Goal: Task Accomplishment & Management: Use online tool/utility

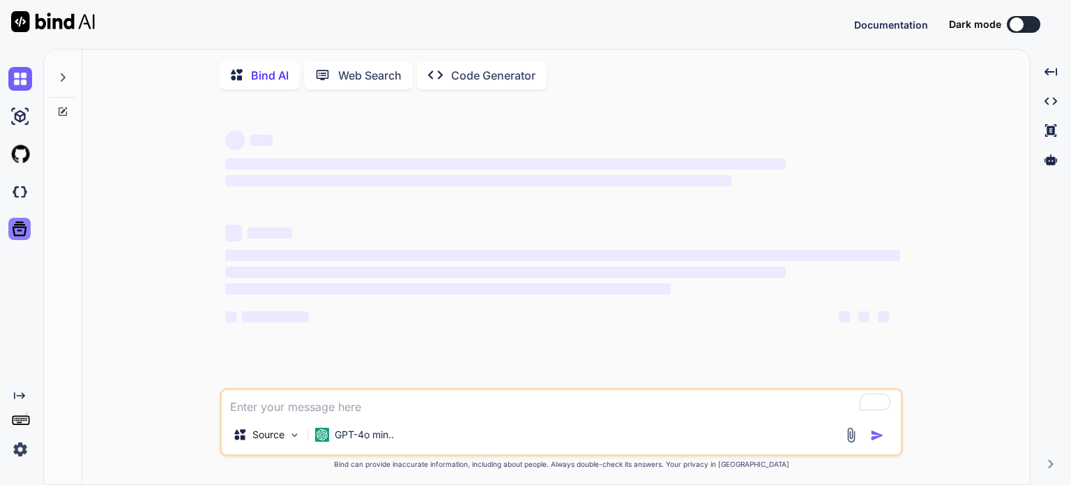
type textarea "x"
click at [13, 199] on img at bounding box center [20, 192] width 24 height 24
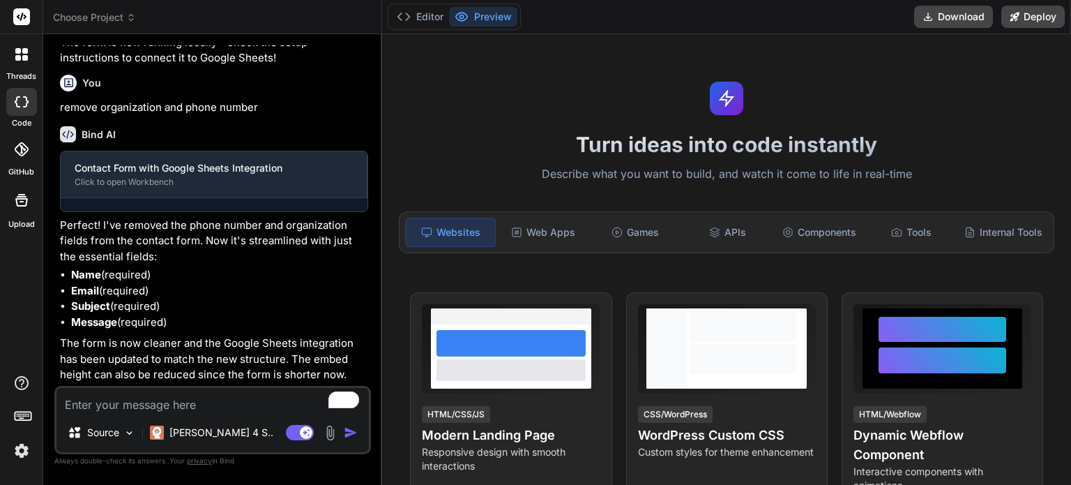
scroll to position [970, 0]
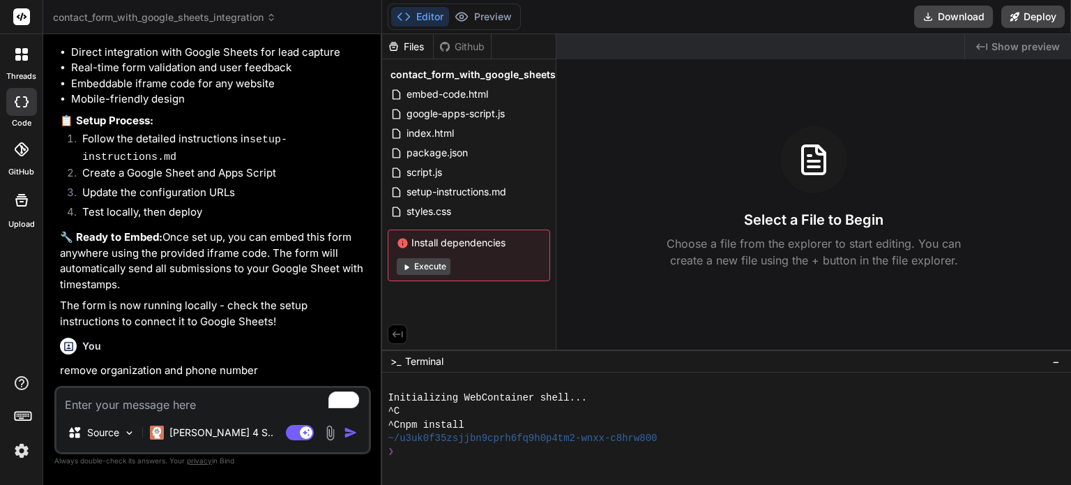
click at [327, 435] on img at bounding box center [330, 433] width 16 height 16
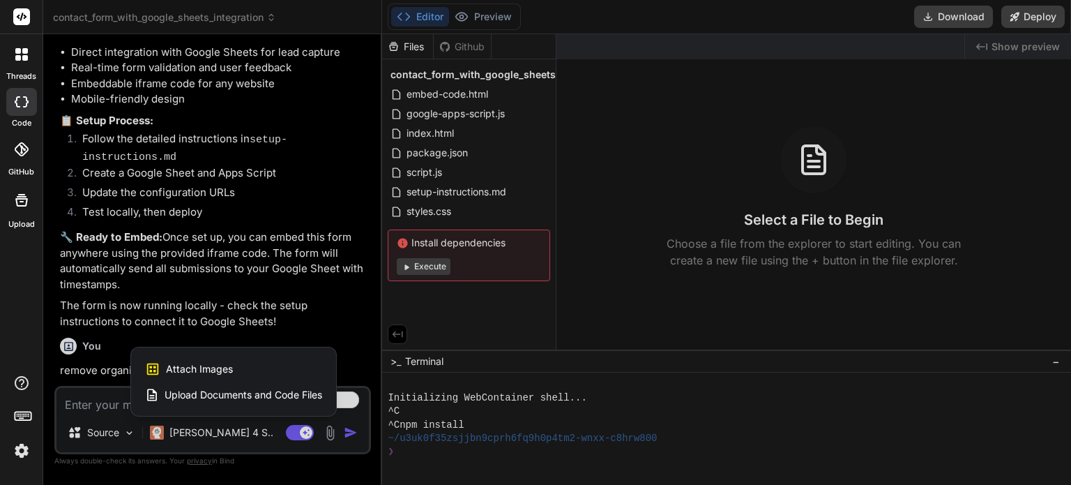
click at [238, 366] on div "Attach Images Image attachments are only supported in Claude and Gemini models." at bounding box center [233, 369] width 177 height 27
type textarea "x"
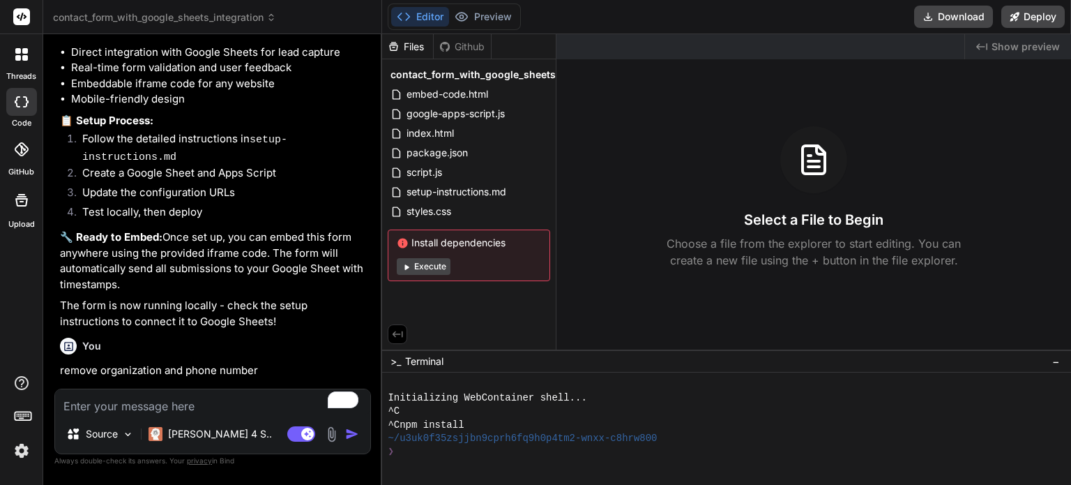
type input "C:\fakepath\IndieMouseLogo-min.png"
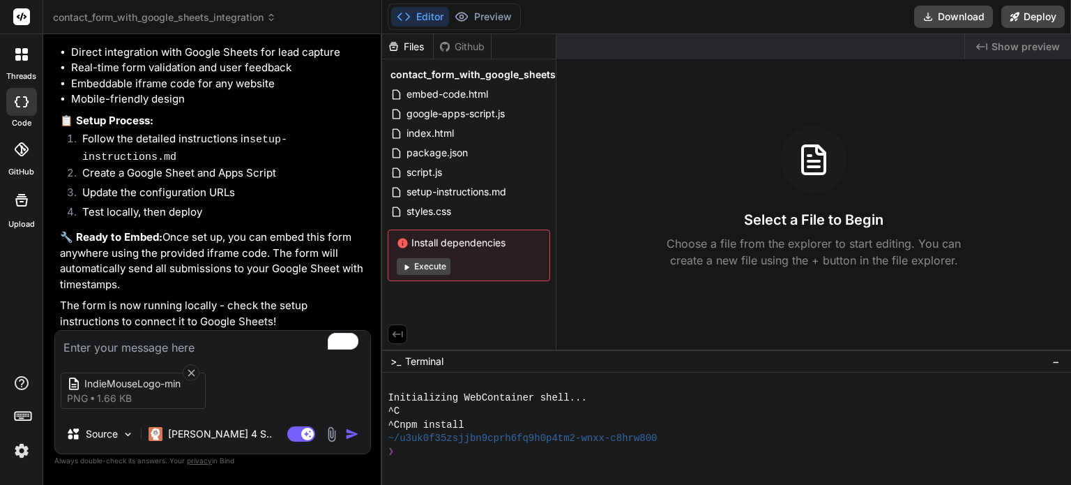
click at [335, 433] on img at bounding box center [332, 434] width 16 height 16
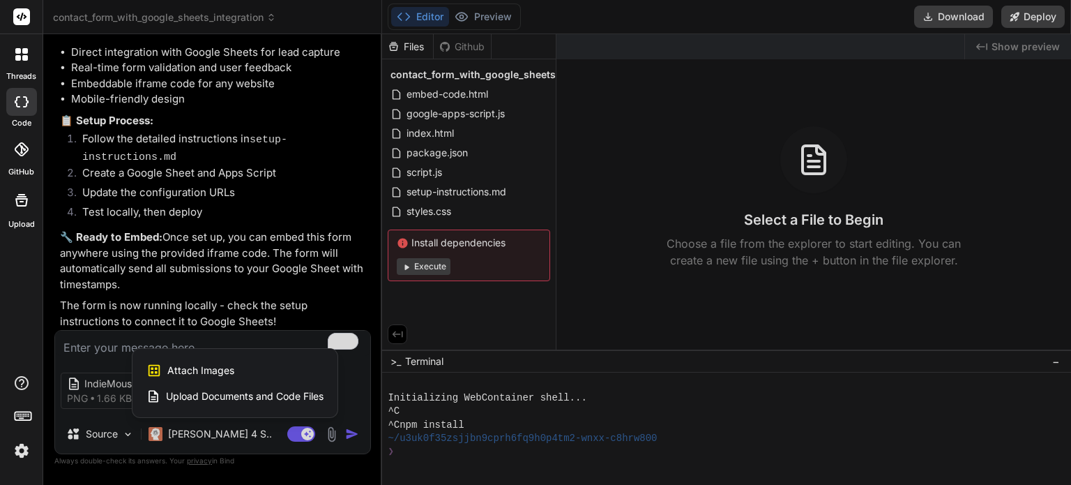
click at [232, 377] on div "Attach Images Image attachments are only supported in Claude and Gemini models." at bounding box center [234, 370] width 177 height 27
type textarea "x"
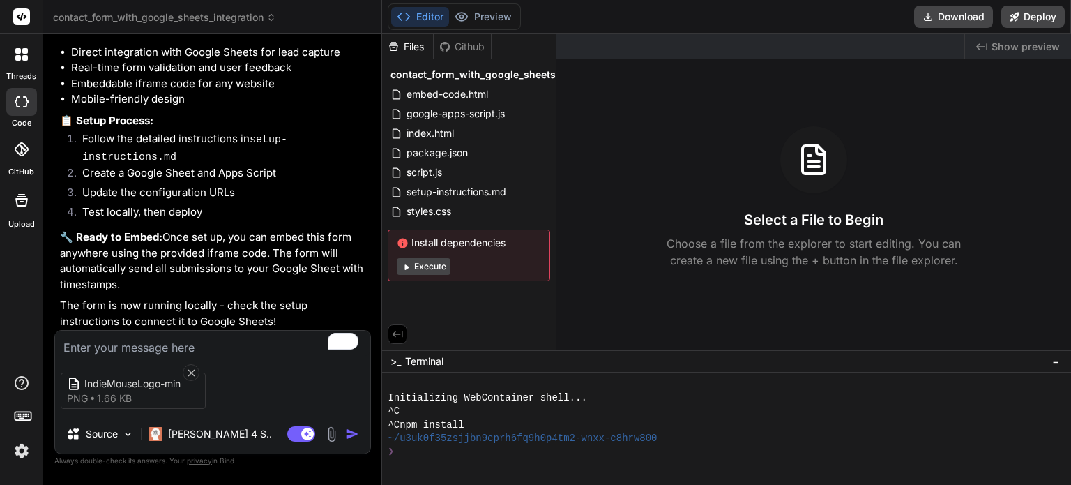
type input "C:\fakepath\Cover1compressed.jpg"
click at [137, 352] on textarea "To enrich screen reader interactions, please activate Accessibility in Grammarl…" at bounding box center [212, 343] width 315 height 25
type textarea "x"
type textarea "U"
type textarea "x"
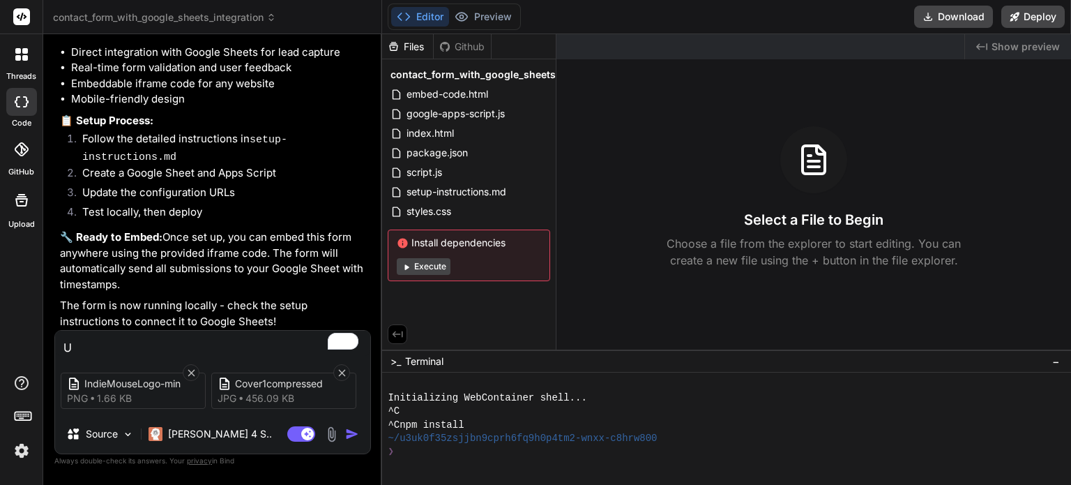
type textarea "Us"
type textarea "x"
type textarea "Use"
type textarea "x"
type textarea "Use"
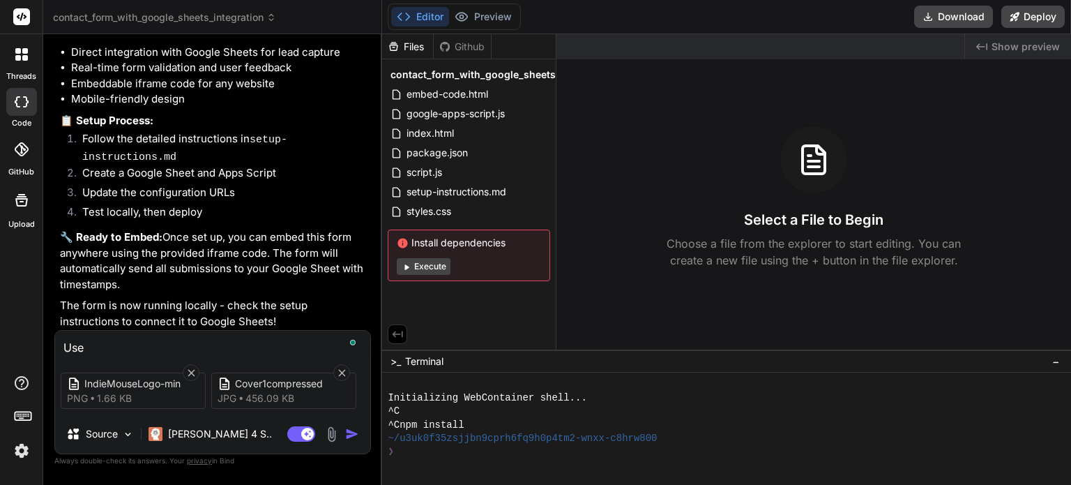
type textarea "x"
type textarea "Use a"
type textarea "x"
type textarea "Use an"
type textarea "x"
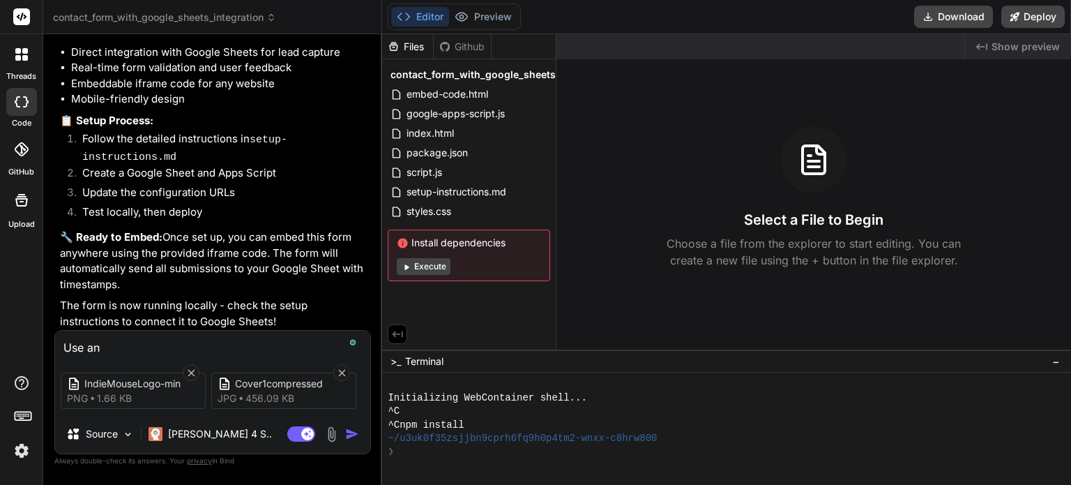
type textarea "Use and"
type textarea "x"
type textarea "Use and"
type textarea "x"
type textarea "Use and i"
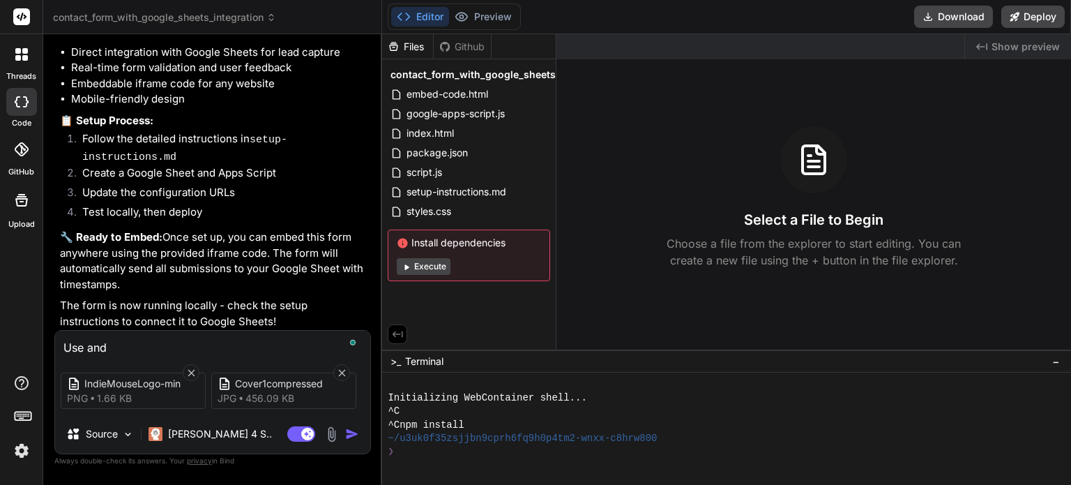
type textarea "x"
type textarea "Use and in"
type textarea "x"
type textarea "Use and int"
type textarea "x"
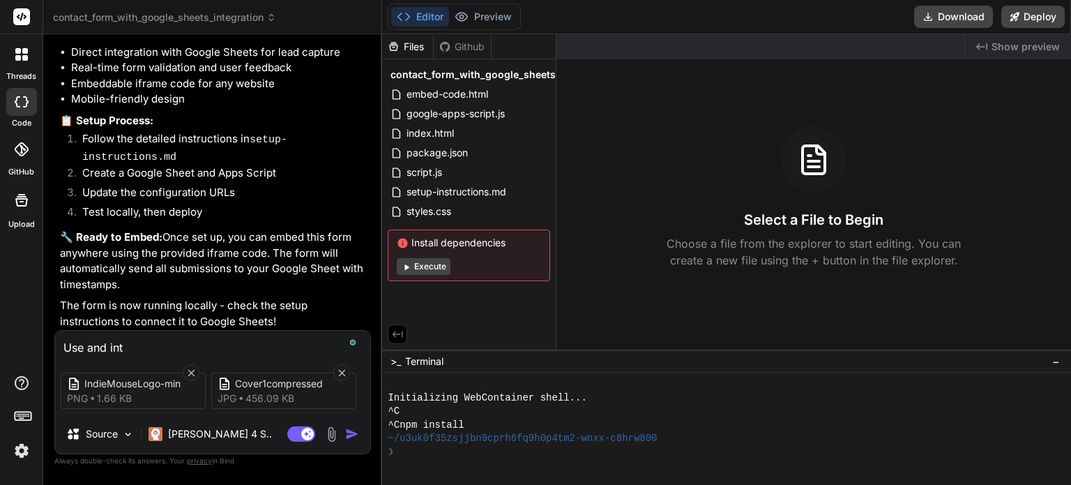
type textarea "Use and inte"
type textarea "x"
type textarea "Use and integ"
type textarea "x"
type textarea "Use and integr"
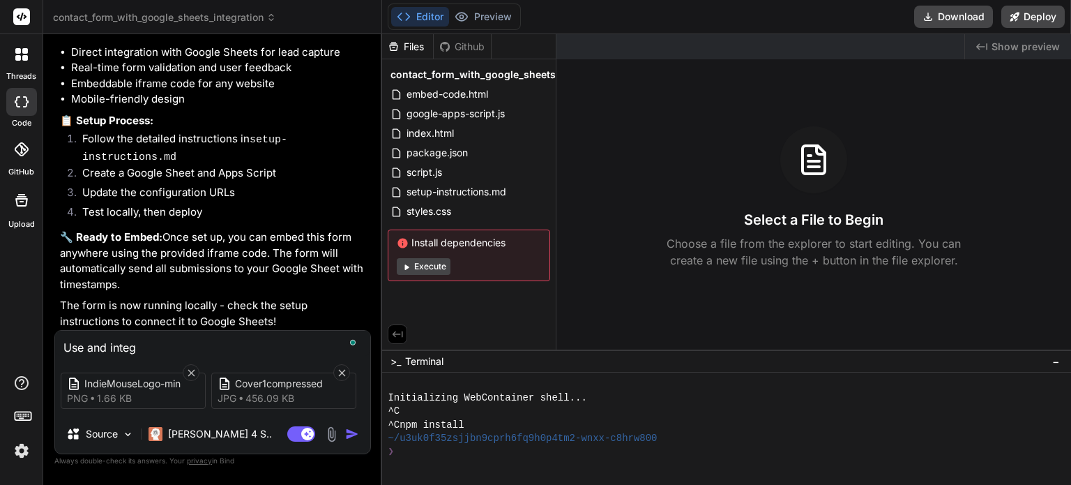
type textarea "x"
type textarea "Use and integra"
type textarea "x"
type textarea "Use and integrat"
type textarea "x"
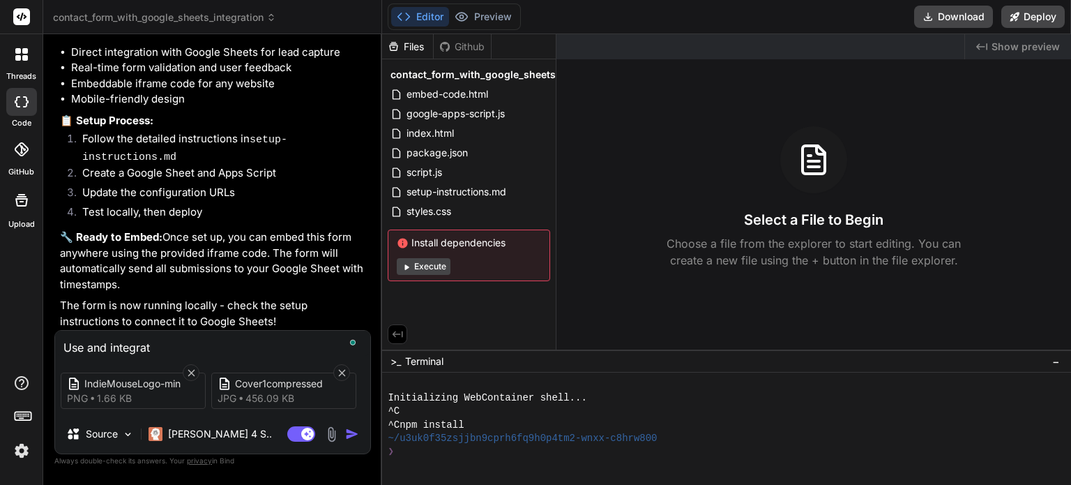
type textarea "Use and integrate"
type textarea "x"
type textarea "Use and integrate"
type textarea "x"
type textarea "Use and integrate t"
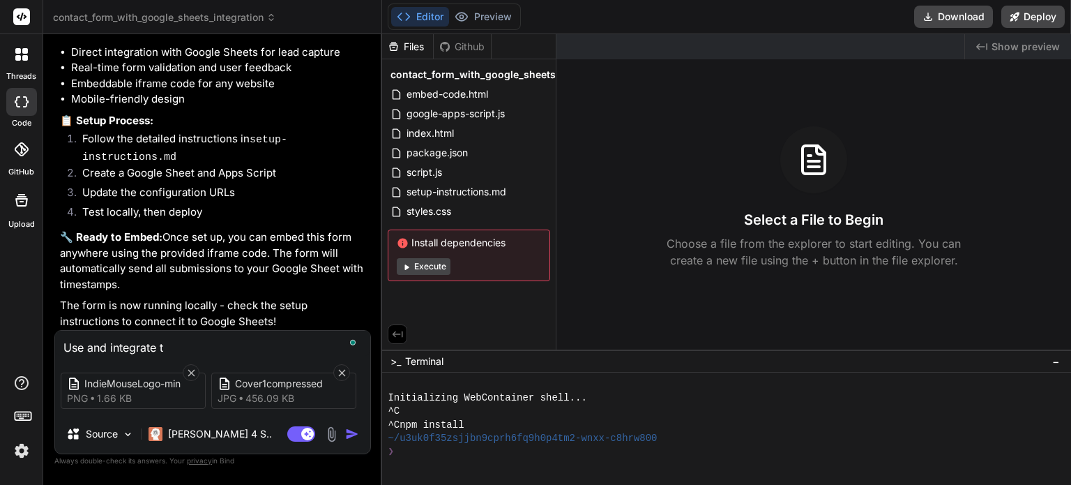
type textarea "x"
type textarea "Use and integrate th"
type textarea "x"
type textarea "Use and integrate the"
type textarea "x"
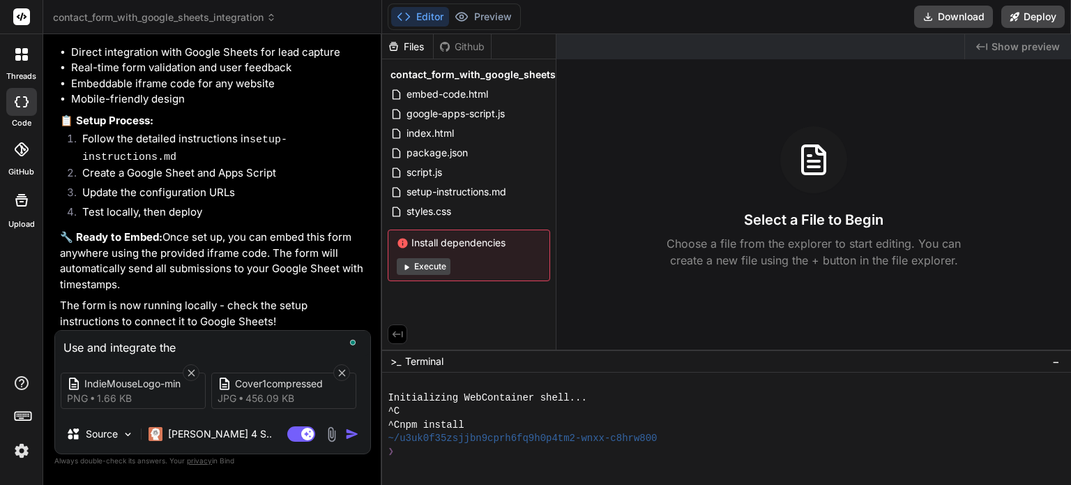
type textarea "Use and integrate the"
type textarea "x"
type textarea "Use and integrate the l"
type textarea "x"
type textarea "Use and integrate the lo"
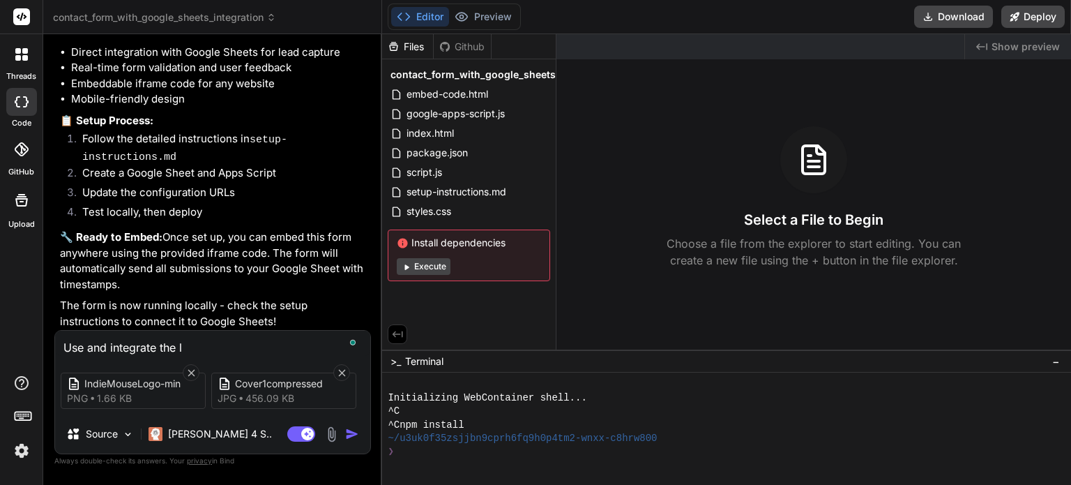
type textarea "x"
type textarea "Use and integrate the log"
type textarea "x"
type textarea "Use and integrate the logo"
type textarea "x"
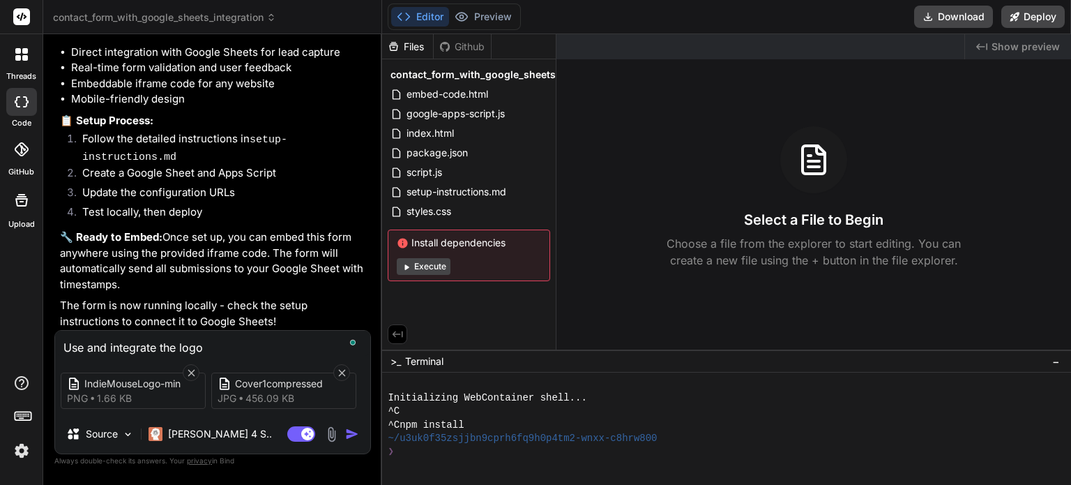
type textarea "Use and integrate the logo"
type textarea "x"
type textarea "Use and integrate the logo i"
type textarea "x"
type textarea "Use and integrate the logo in"
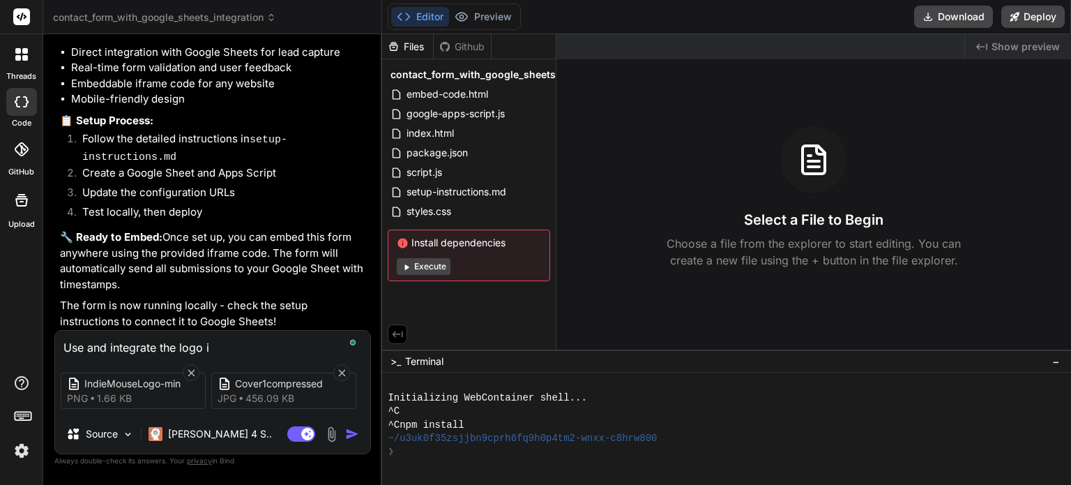
type textarea "x"
type textarea "Use and integrate the logo in"
type textarea "x"
type textarea "Use and integrate the logo in t"
type textarea "x"
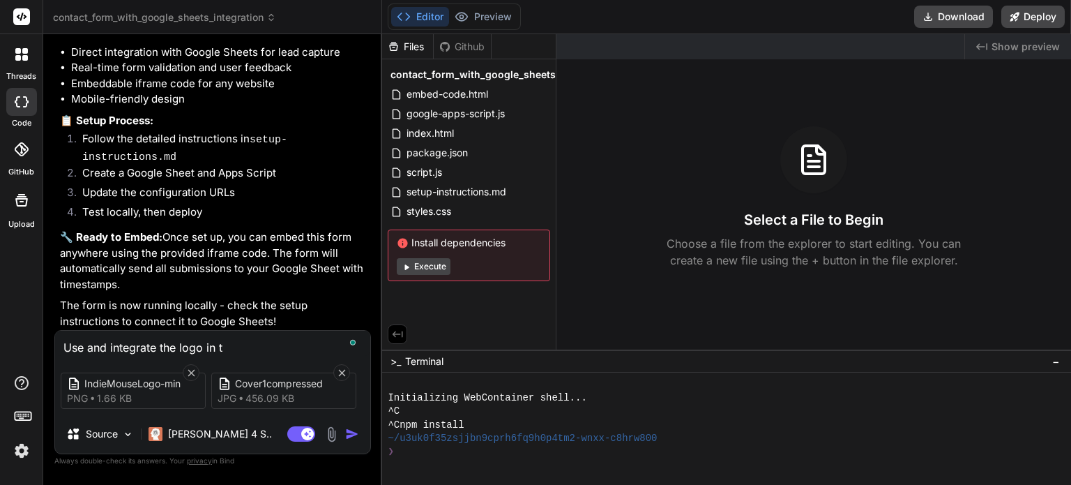
type textarea "Use and integrate the logo in th"
type textarea "x"
type textarea "Use and integrate the logo in th"
type textarea "x"
type textarea "Use and integrate the logo in th f"
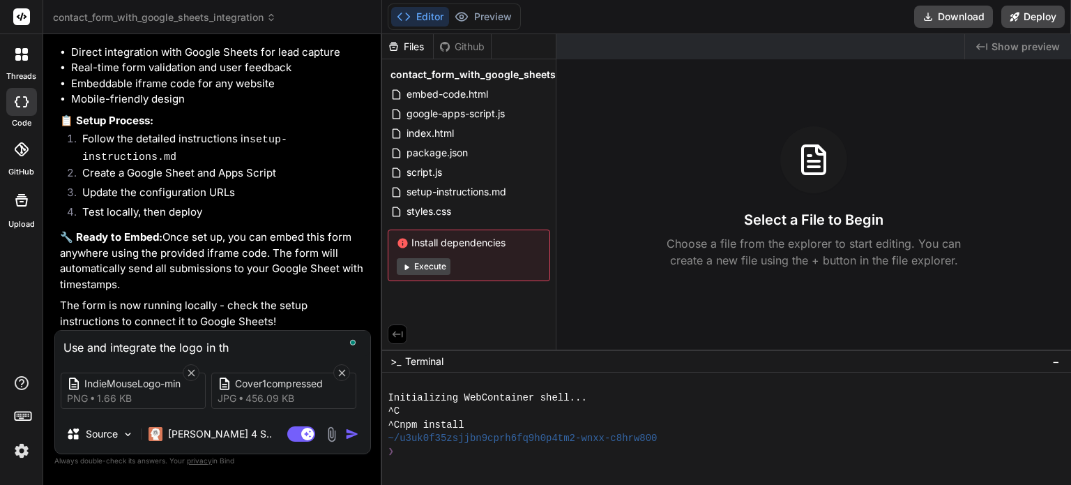
type textarea "x"
type textarea "Use and integrate the logo in th"
type textarea "x"
type textarea "Use and integrate the logo in th"
type textarea "x"
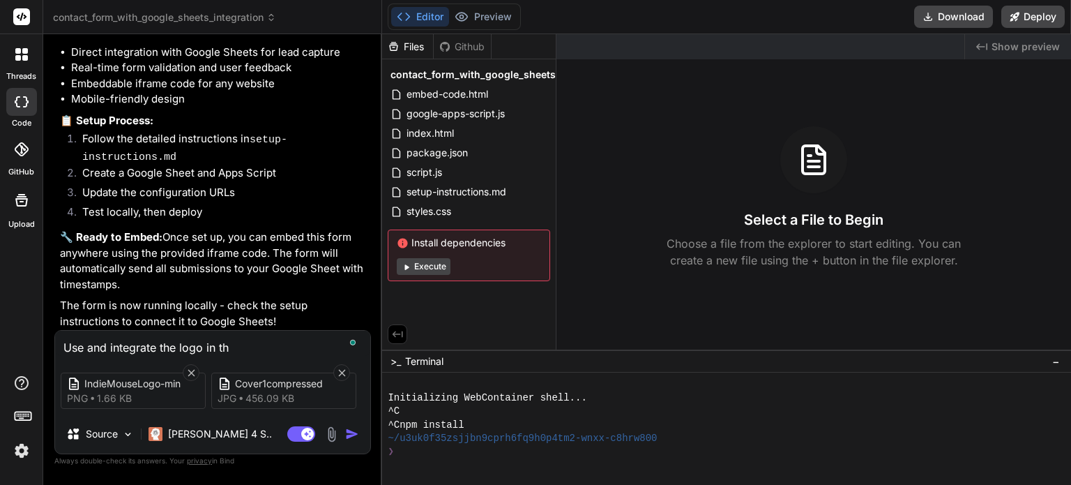
type textarea "Use and integrate the logo in the"
type textarea "x"
type textarea "Use and integrate the logo in the"
type textarea "x"
type textarea "Use and integrate the logo in the f"
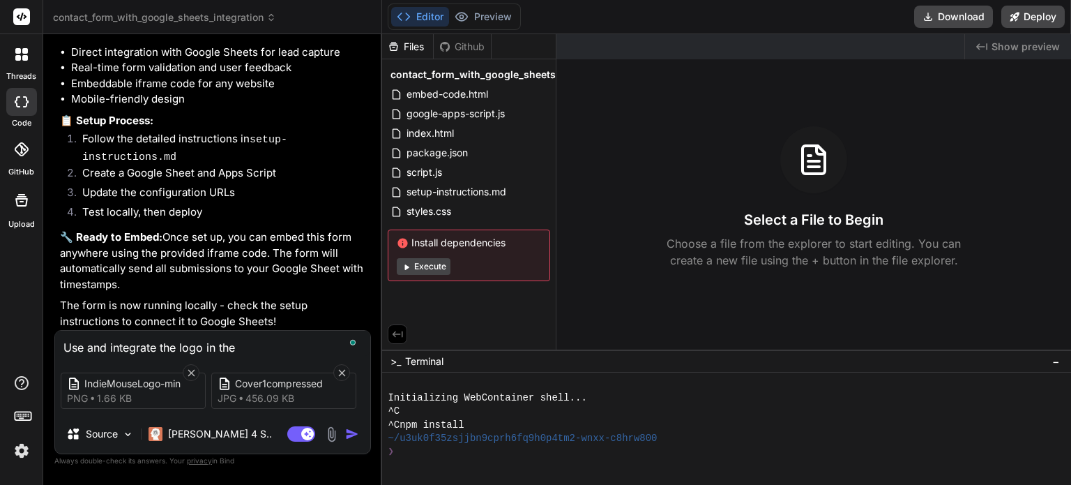
type textarea "x"
type textarea "Use and integrate the logo in the fo"
type textarea "x"
type textarea "Use and integrate the logo in the for"
type textarea "x"
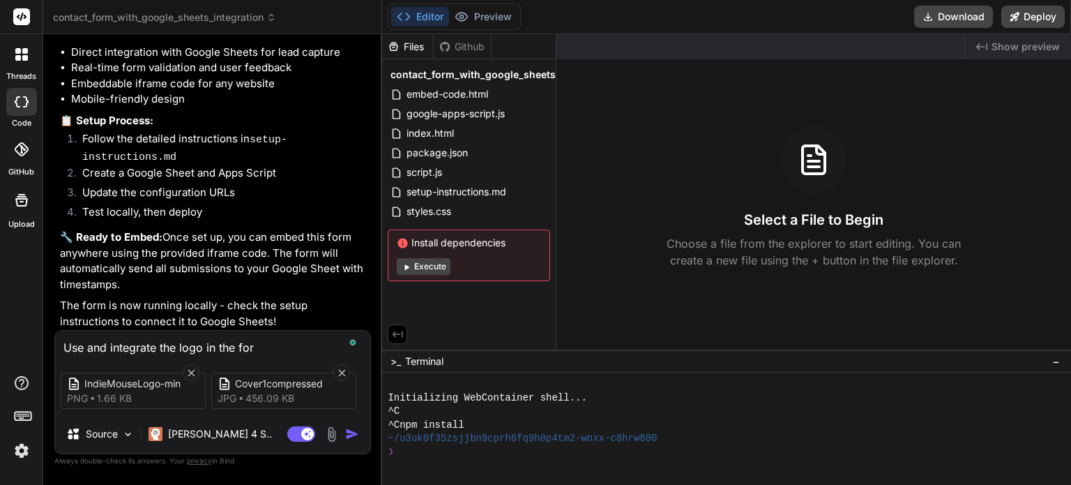
type textarea "Use and integrate the logo in the form"
type textarea "x"
type textarea "Use and integrate the logo in the form"
type textarea "x"
type textarea "Use and integrate the logo in the form a"
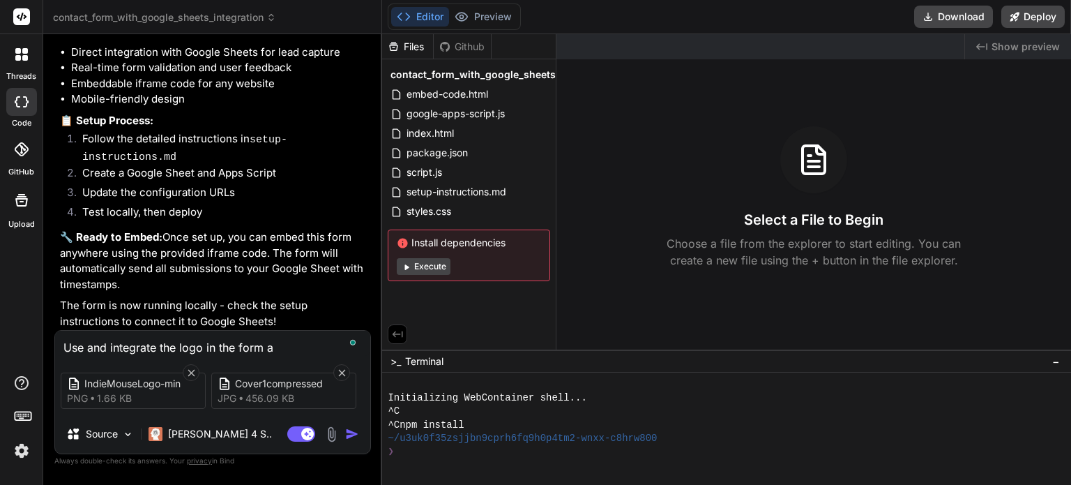
type textarea "x"
type textarea "Use and integrate the logo in the form al"
type textarea "x"
type textarea "Use and integrate the logo in the form alo"
type textarea "x"
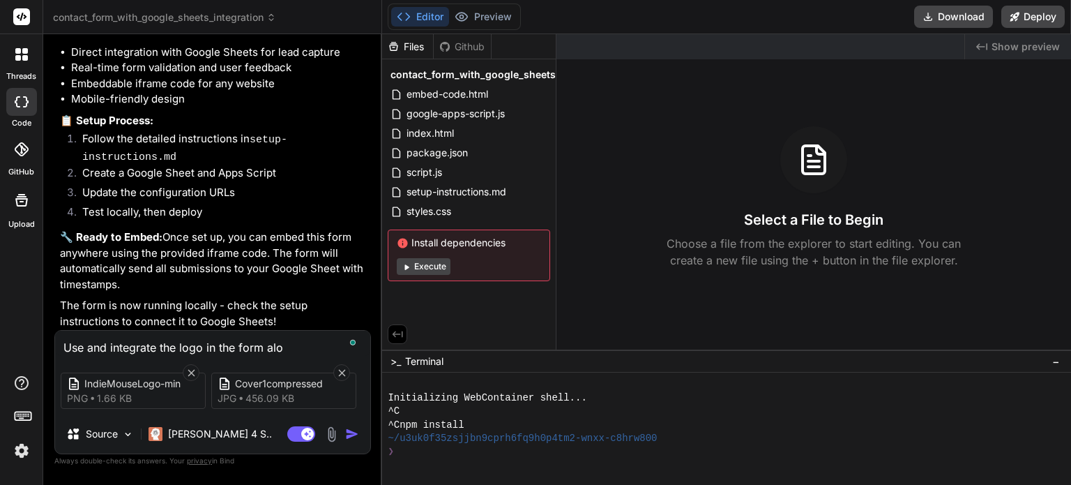
type textarea "Use and integrate the logo in the form alon"
type textarea "x"
type textarea "Use and integrate the logo in the form along"
type textarea "x"
type textarea "Use and integrate the logo in the form along"
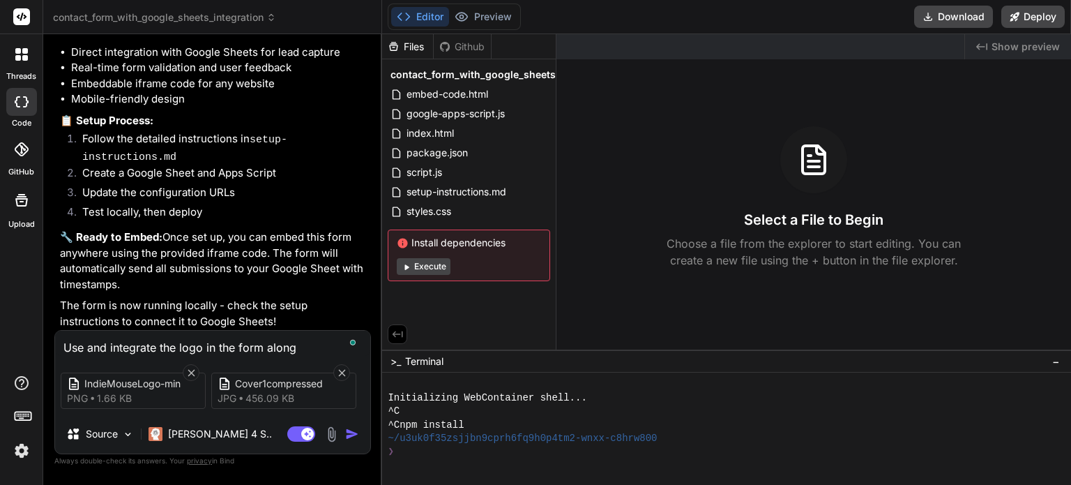
type textarea "x"
type textarea "Use and integrate the logo in the form along w"
type textarea "x"
type textarea "Use and integrate the logo in the form along wi"
type textarea "x"
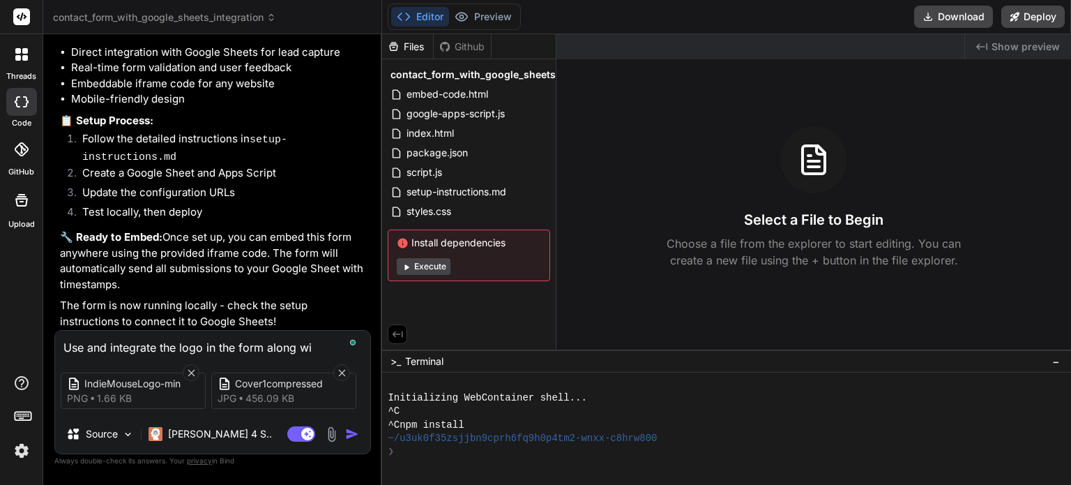
type textarea "Use and integrate the logo in the form along wit"
type textarea "x"
type textarea "Use and integrate the logo in the form along with"
type textarea "x"
type textarea "Use and integrate the logo in the form along with"
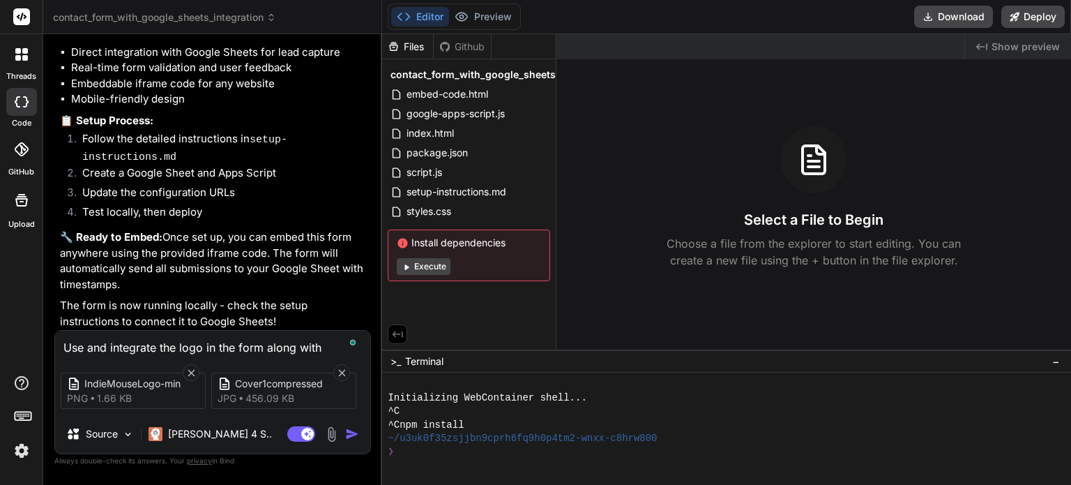
type textarea "x"
type textarea "Use and integrate the logo in the form along with t"
type textarea "x"
type textarea "Use and integrate the logo in the form along with th"
type textarea "x"
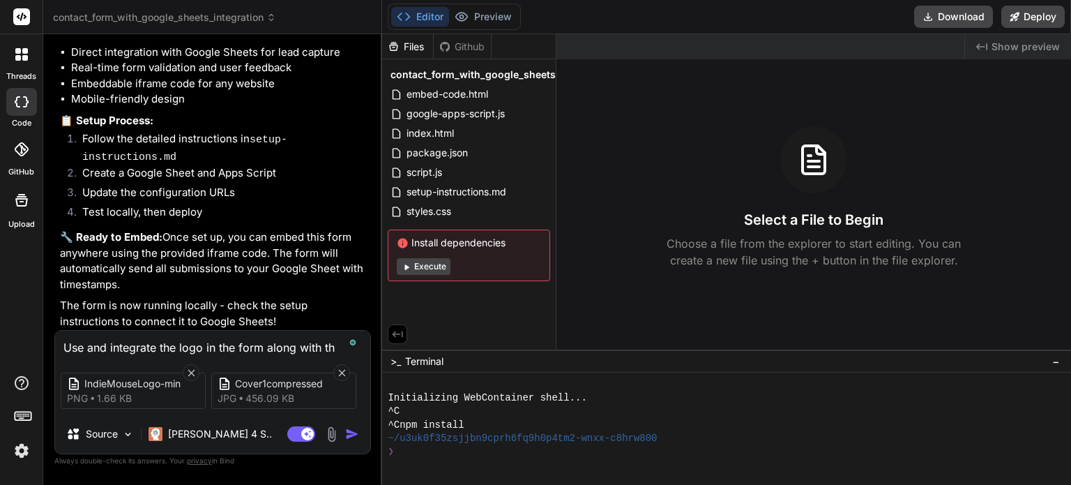
type textarea "Use and integrate the logo in the form along with the"
type textarea "x"
type textarea "Use and integrate the logo in the form along with the"
type textarea "x"
type textarea "Use and integrate the logo in the form along with the c"
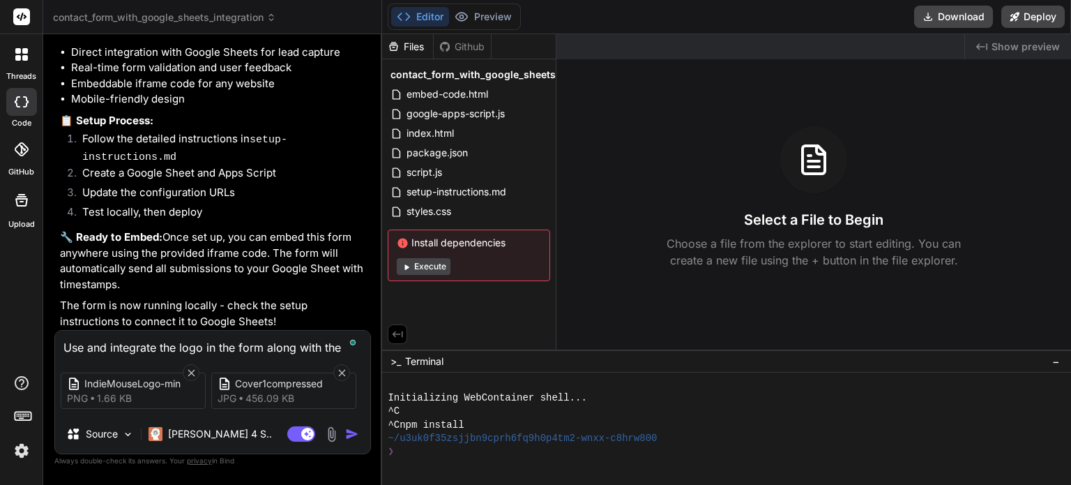
type textarea "x"
type textarea "Use and integrate the logo in the form along with the co"
type textarea "x"
type textarea "Use and integrate the logo in the form along with the cov"
type textarea "x"
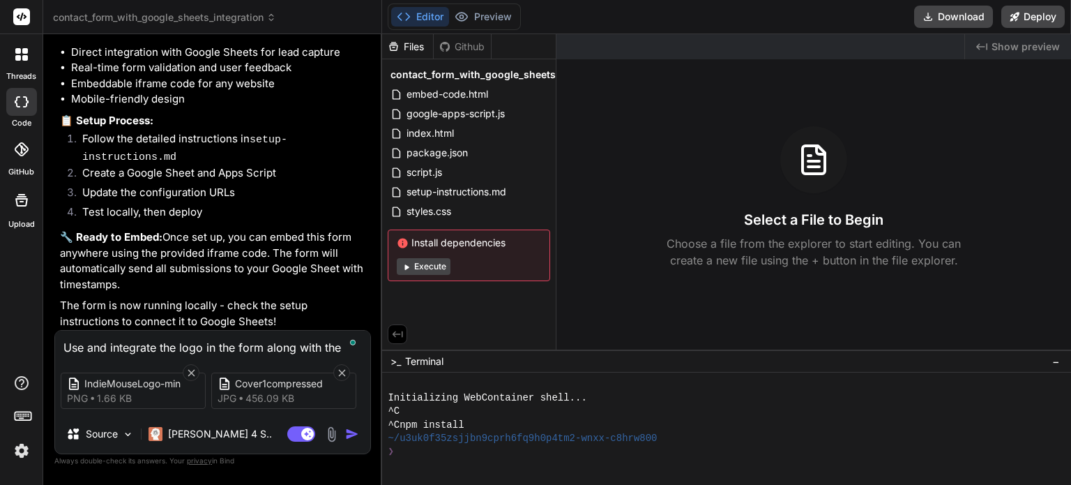
type textarea "Use and integrate the logo in the form along with the cove"
type textarea "x"
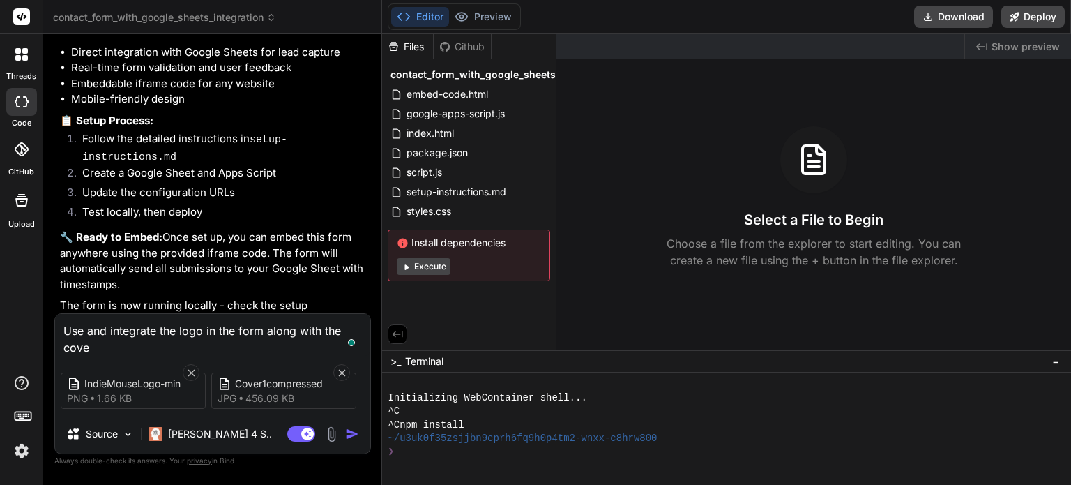
type textarea "Use and integrate the logo in the form along with the cover"
type textarea "x"
type textarea "Use and integrate the logo in the form along with the cover"
type textarea "x"
type textarea "Use and integrate the logo in the form along with the cover a"
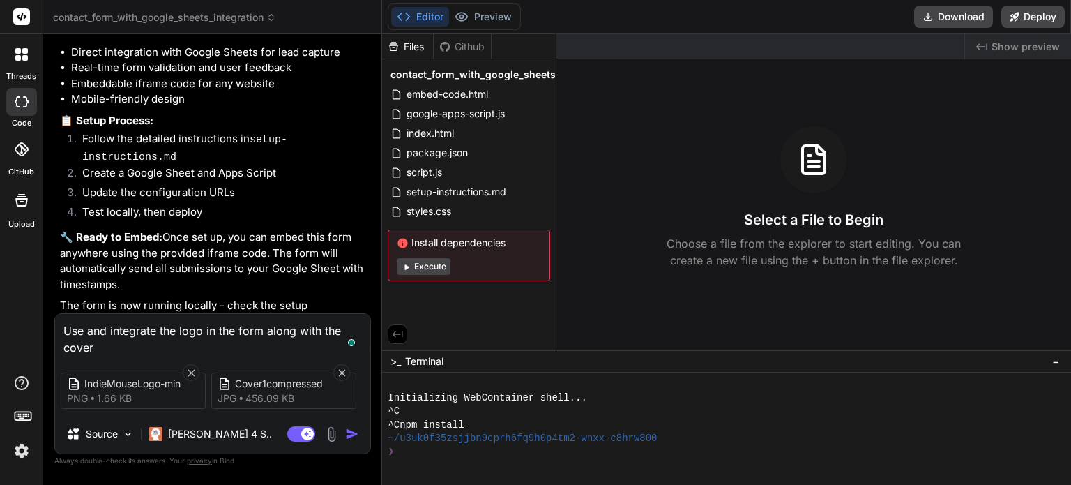
type textarea "x"
type textarea "Use and integrate the logo in the form along with the cover as"
type textarea "x"
type textarea "Use and integrate the logo in the form along with the cover as"
type textarea "x"
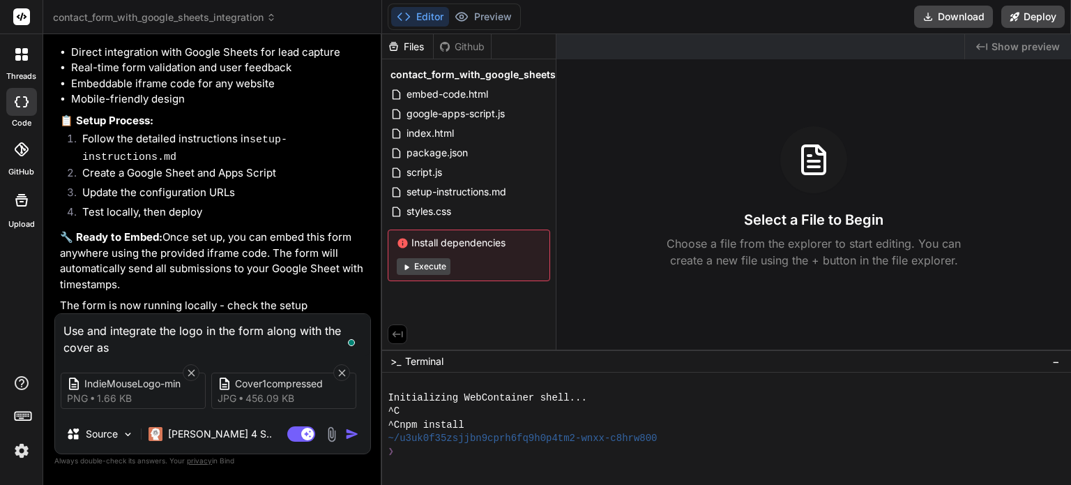
type textarea "Use and integrate the logo in the form along with the cover as a"
type textarea "x"
type textarea "Use and integrate the logo in the form along with the cover as a"
type textarea "x"
type textarea "Use and integrate the logo in the form along with the cover as a"
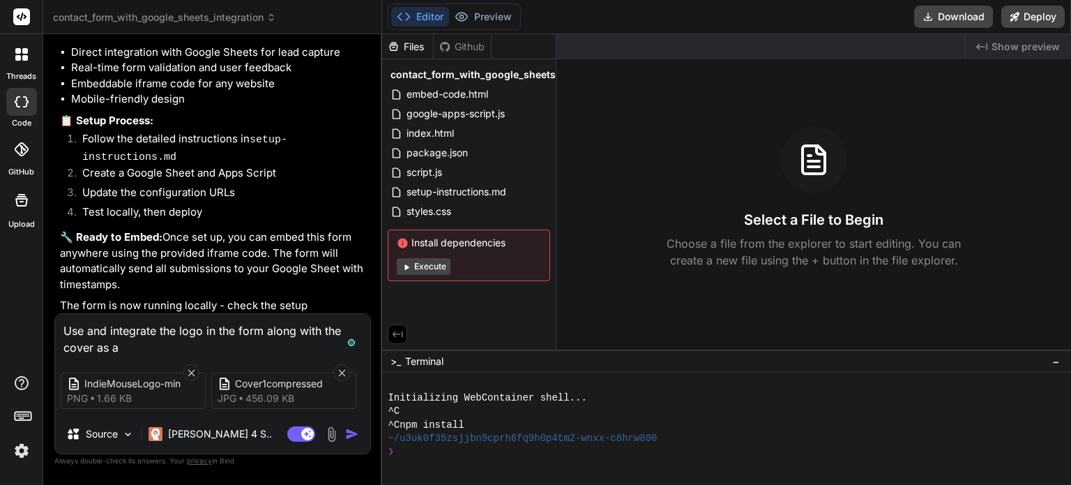
type textarea "x"
type textarea "Use and integrate the logo in the form along with the cover as an"
type textarea "x"
type textarea "Use and integrate the logo in the form along with the cover as an"
type textarea "x"
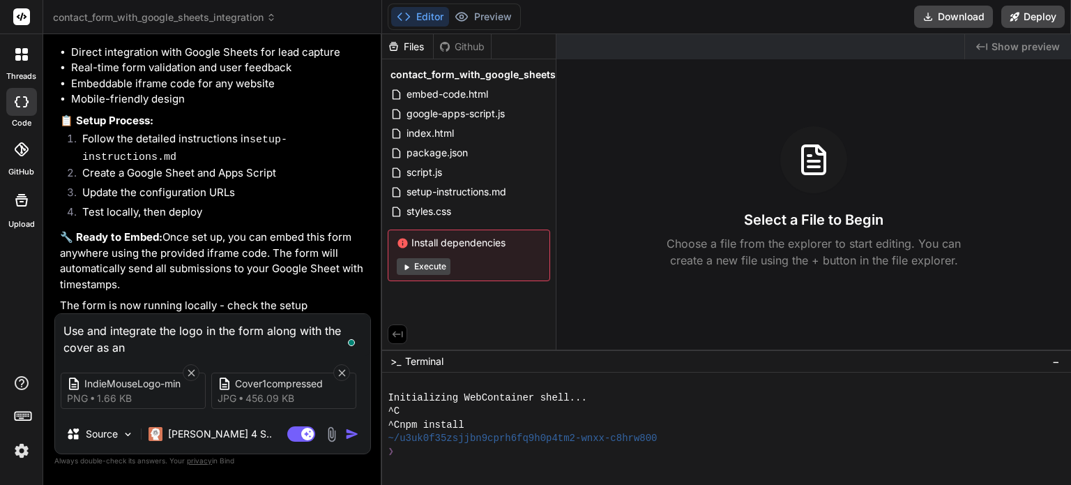
type textarea "Use and integrate the logo in the form along with the cover as an o"
type textarea "x"
type textarea "Use and integrate the logo in the form along with the cover as an ov"
type textarea "x"
type textarea "Use and integrate the logo in the form along with the cover as an ove"
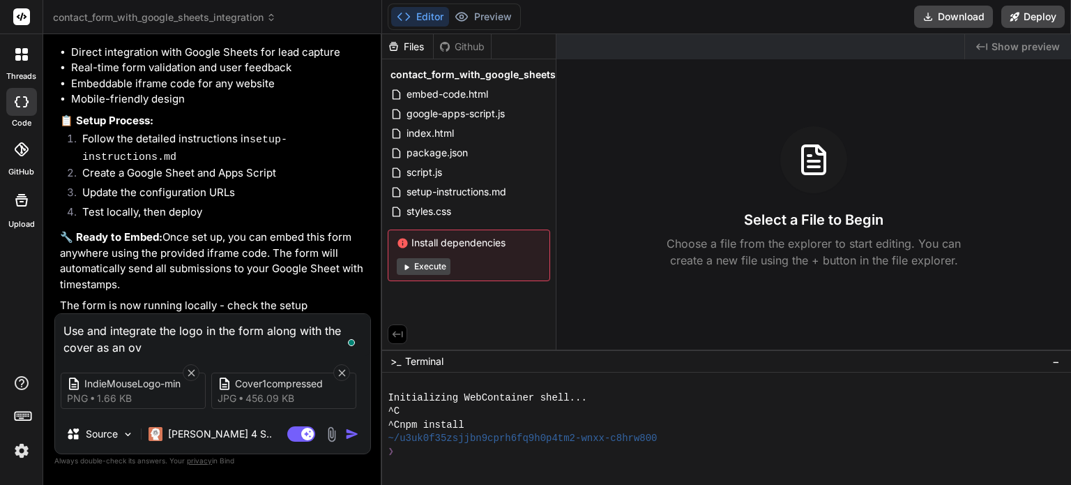
type textarea "x"
type textarea "Use and integrate the logo in the form along with the cover as an over"
type textarea "x"
type textarea "Use and integrate the logo in the form along with the cover as an overl"
type textarea "x"
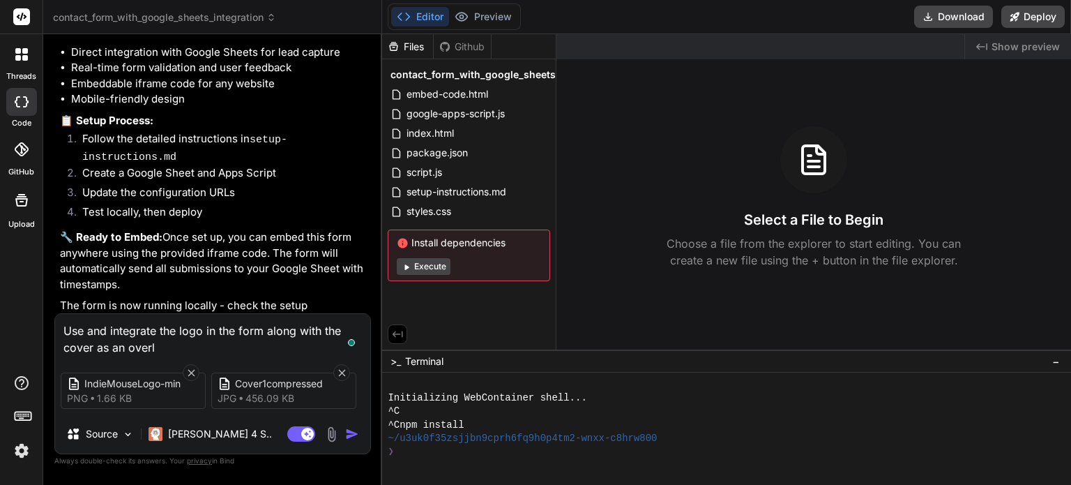
type textarea "Use and integrate the logo in the form along with the cover as an [PERSON_NAME]"
type textarea "x"
type textarea "Use and integrate the logo in the form along with the cover as an overlap"
type textarea "x"
type textarea "Use and integrate the logo in the form along with the cover as an overlap"
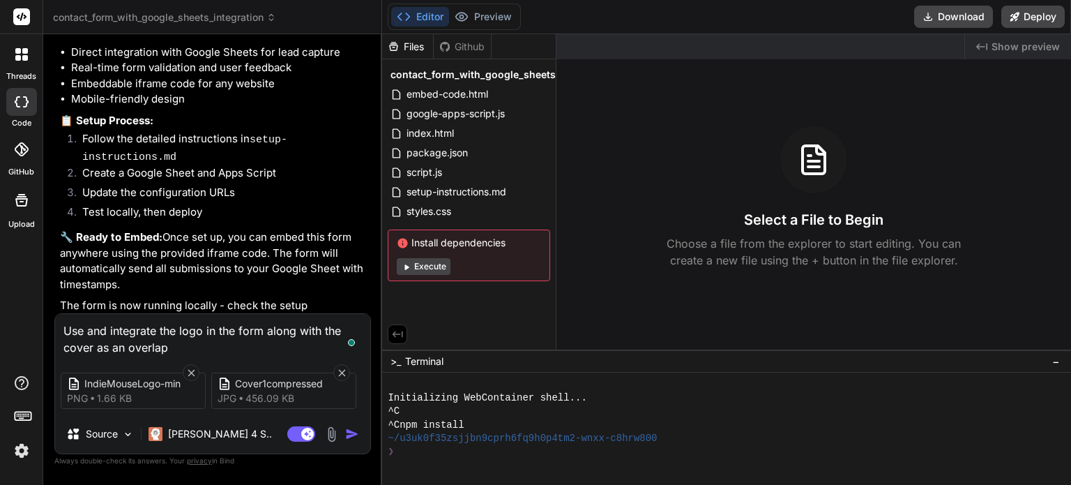
type textarea "x"
type textarea "Use and integrate the logo in the form along with the cover as an overlap o"
type textarea "x"
type textarea "Use and integrate the logo in the form along with the cover as an overlap or"
type textarea "x"
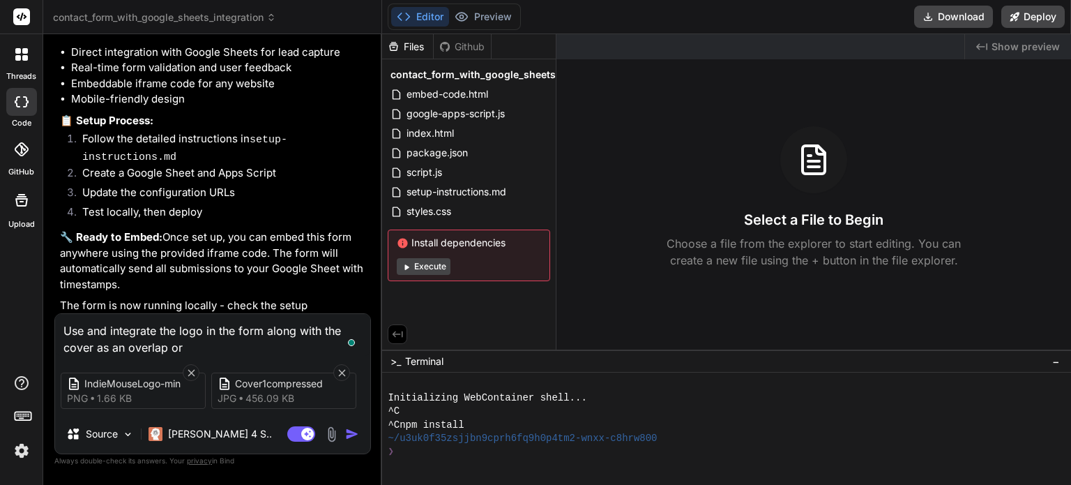
type textarea "Use and integrate the logo in the form along with the cover as an overlap or"
type textarea "x"
type textarea "Use and integrate the logo in the form along with the cover as an overlap or y"
type textarea "x"
type textarea "Use and integrate the logo in the form along with the cover as an overlap or yo"
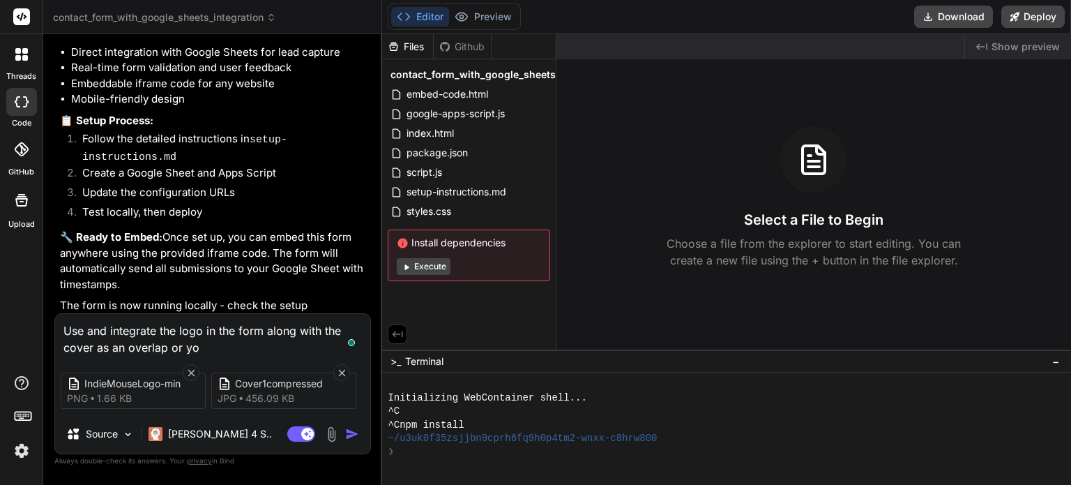
type textarea "x"
type textarea "Use and integrate the logo in the form along with the cover as an overlap or you"
type textarea "x"
type textarea "Use and integrate the logo in the form along with the cover as an overlap or you"
type textarea "x"
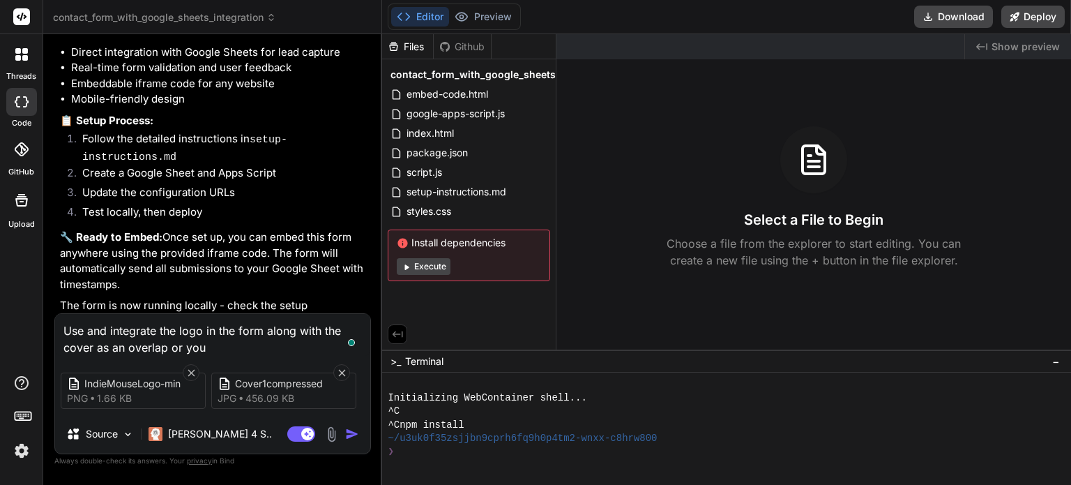
type textarea "Use and integrate the logo in the form along with the cover as an overlap or yo…"
type textarea "x"
type textarea "Use and integrate the logo in the form along with the cover as an overlap or yo…"
type textarea "x"
type textarea "Use and integrate the logo in the form along with the cover as an overlap or yo…"
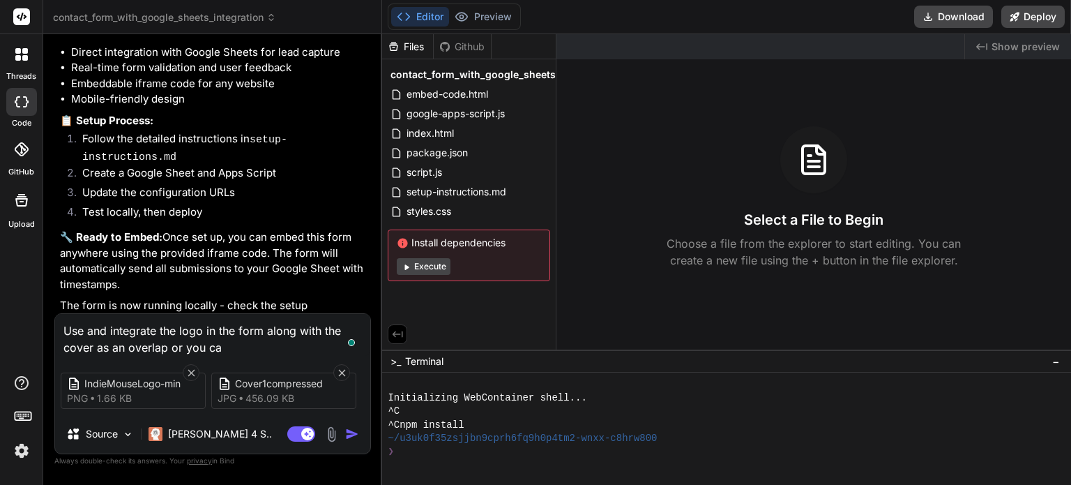
type textarea "x"
type textarea "Use and integrate the logo in the form along with the cover as an overlap or yo…"
type textarea "x"
type textarea "Use and integrate the logo in the form along with the cover as an overlap or yo…"
type textarea "x"
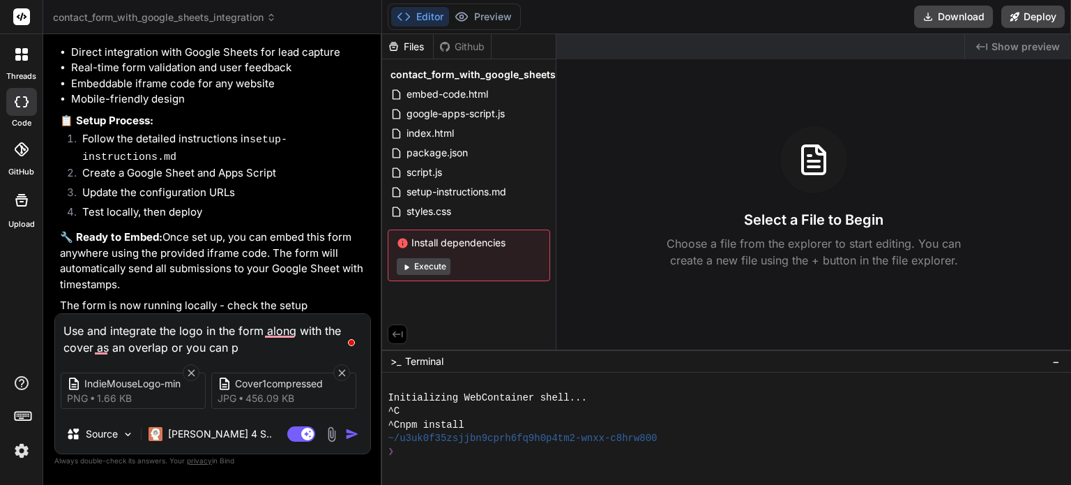
type textarea "Use and integrate the logo in the form along with the cover as an overlap or yo…"
type textarea "x"
type textarea "Use and integrate the logo in the form along with the cover as an overlap or yo…"
type textarea "x"
type textarea "Use and integrate the logo in the form along with the cover as an overlap or yo…"
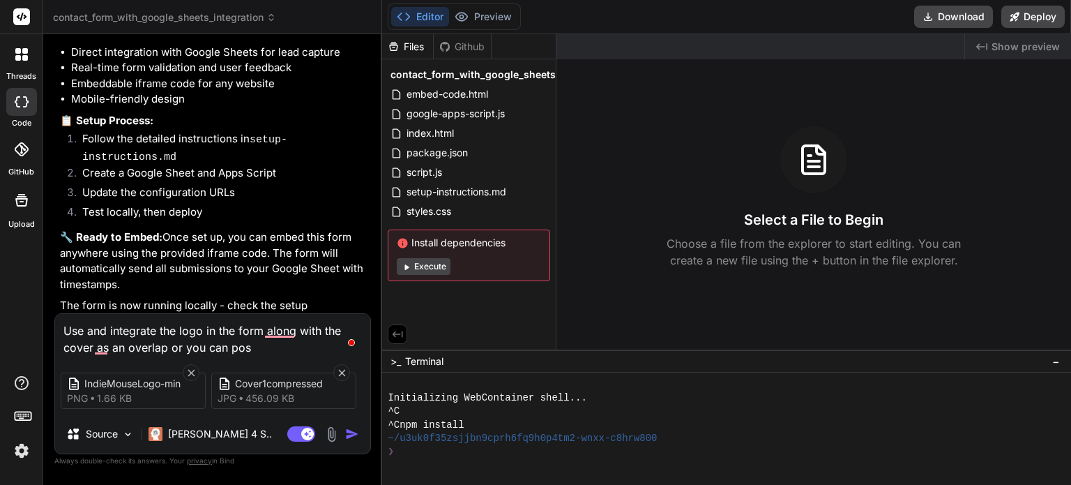
type textarea "x"
type textarea "Use and integrate the logo in the form along with the cover as an overlap or yo…"
type textarea "x"
type textarea "Use and integrate the logo in the form along with the cover as an overlap or yo…"
type textarea "x"
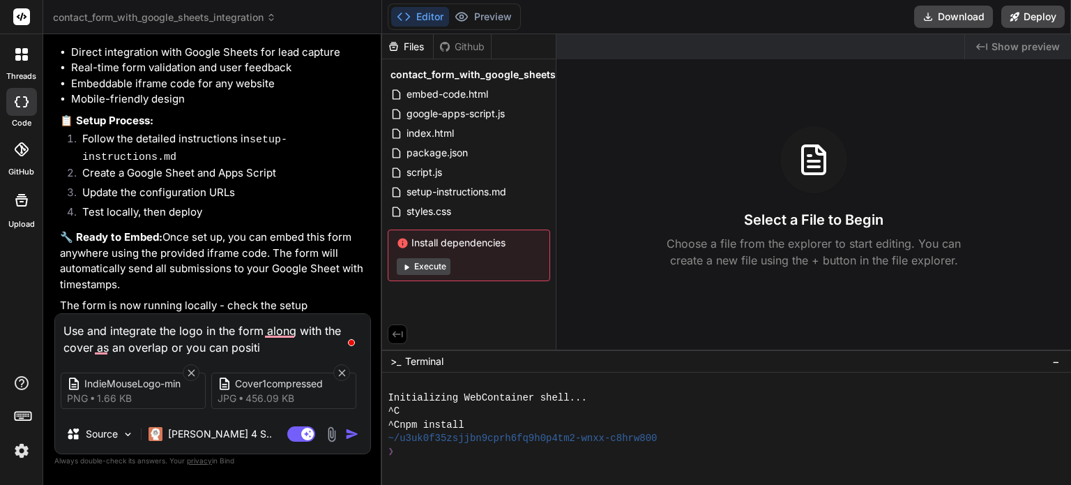
type textarea "Use and integrate the logo in the form along with the cover as an overlap or yo…"
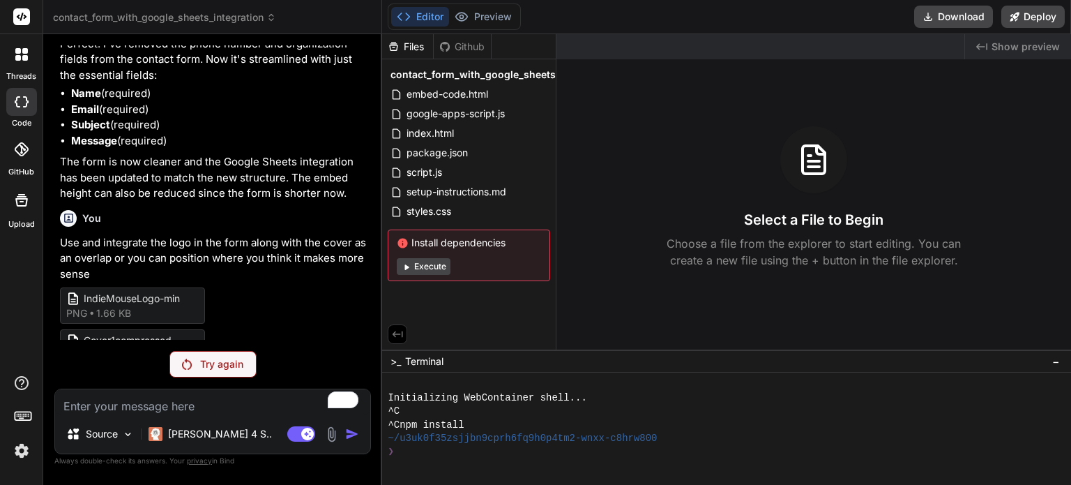
scroll to position [1596, 0]
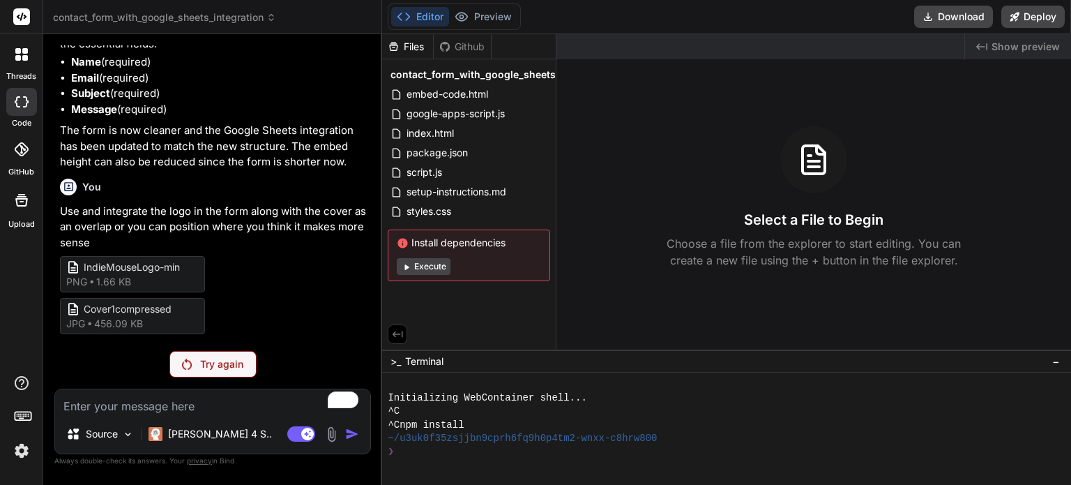
click at [214, 363] on p "Try again" at bounding box center [221, 364] width 43 height 14
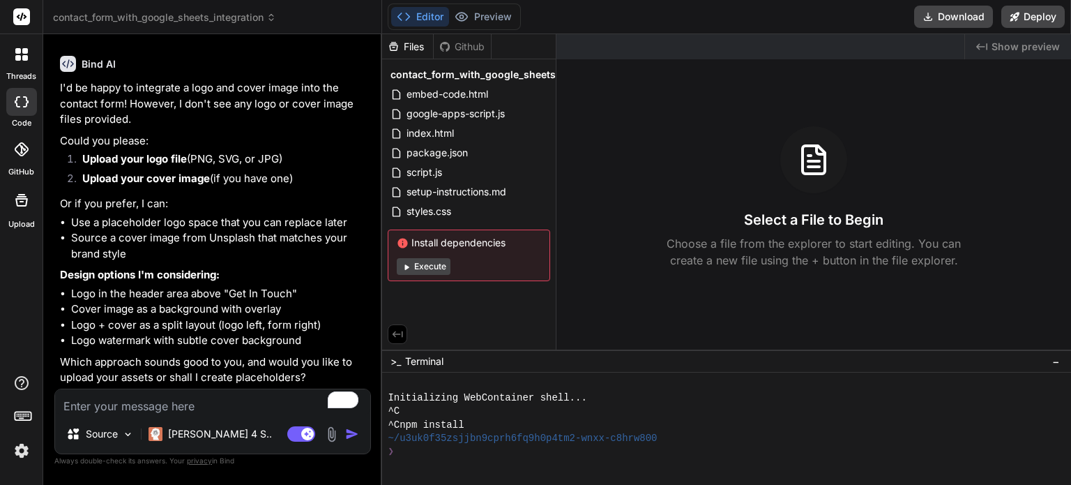
scroll to position [1751, 0]
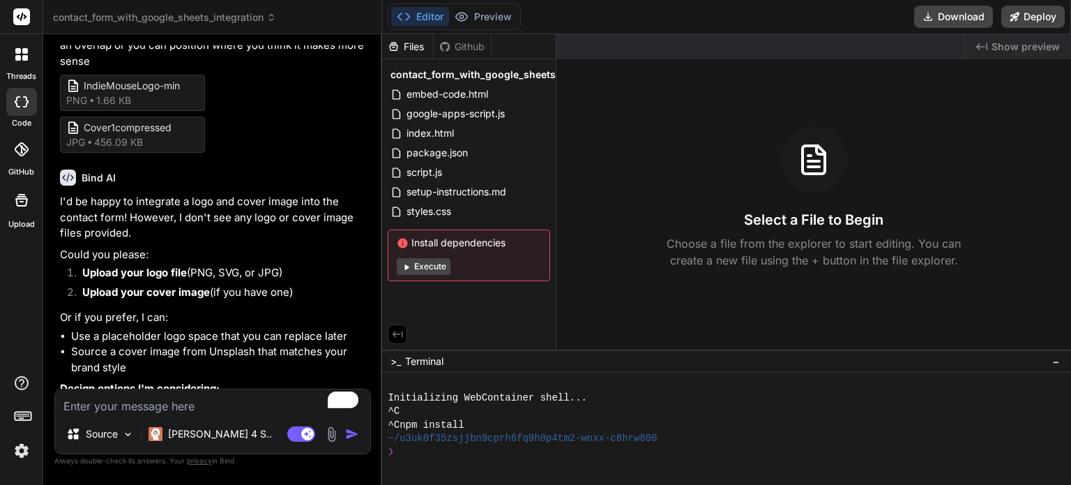
click at [148, 93] on span "IndieMouseLogo-min" at bounding box center [140, 86] width 112 height 15
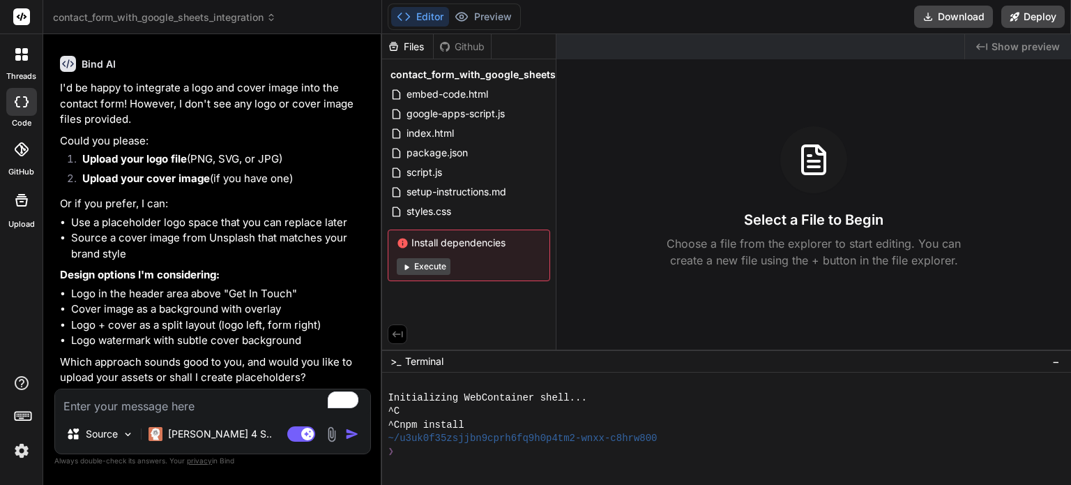
scroll to position [1891, 0]
click at [140, 402] on textarea "To enrich screen reader interactions, please activate Accessibility in Grammarl…" at bounding box center [212, 401] width 315 height 25
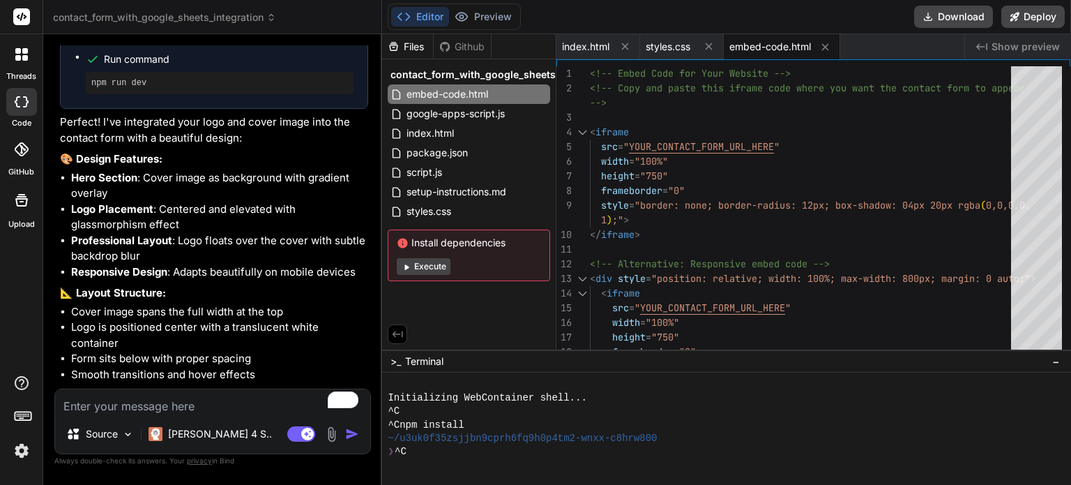
scroll to position [2486, 0]
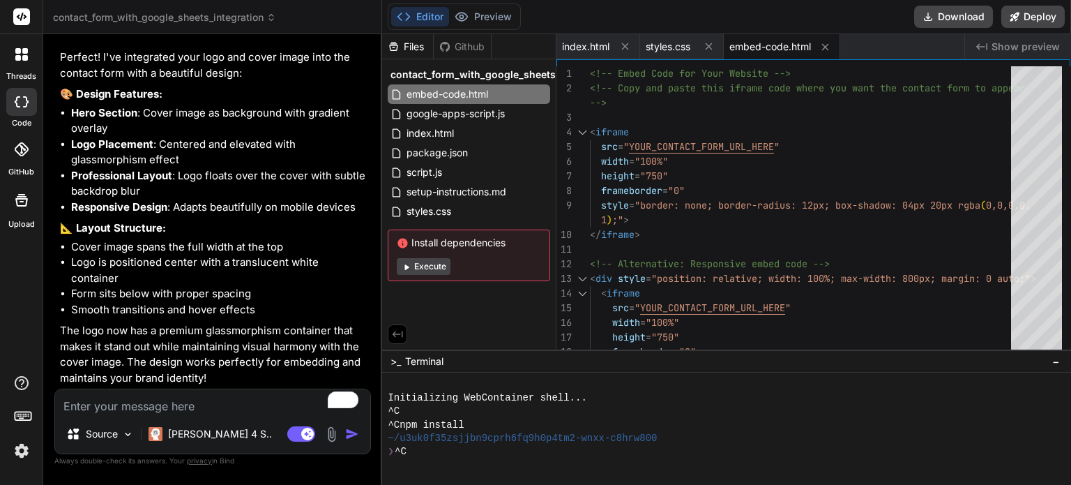
click at [413, 266] on button "Execute" at bounding box center [424, 266] width 54 height 17
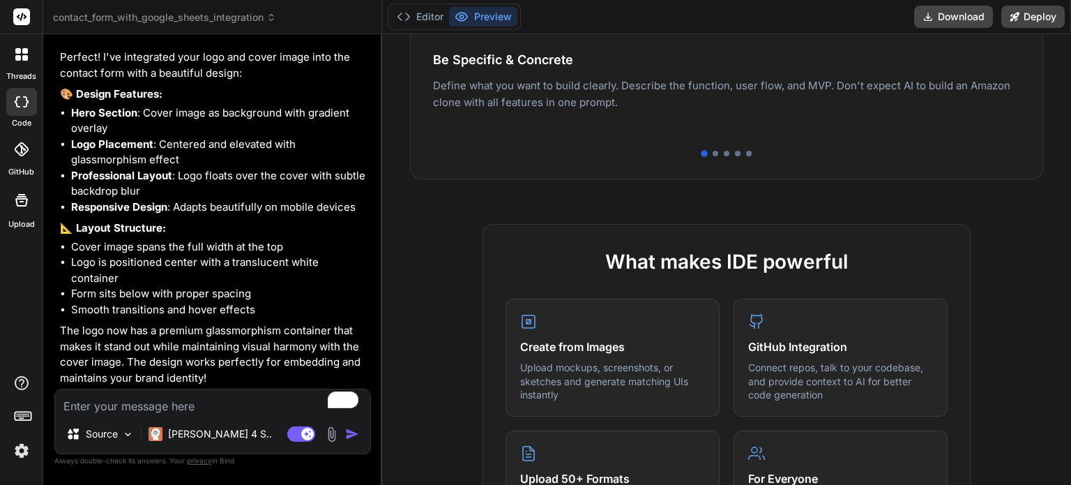
scroll to position [453, 0]
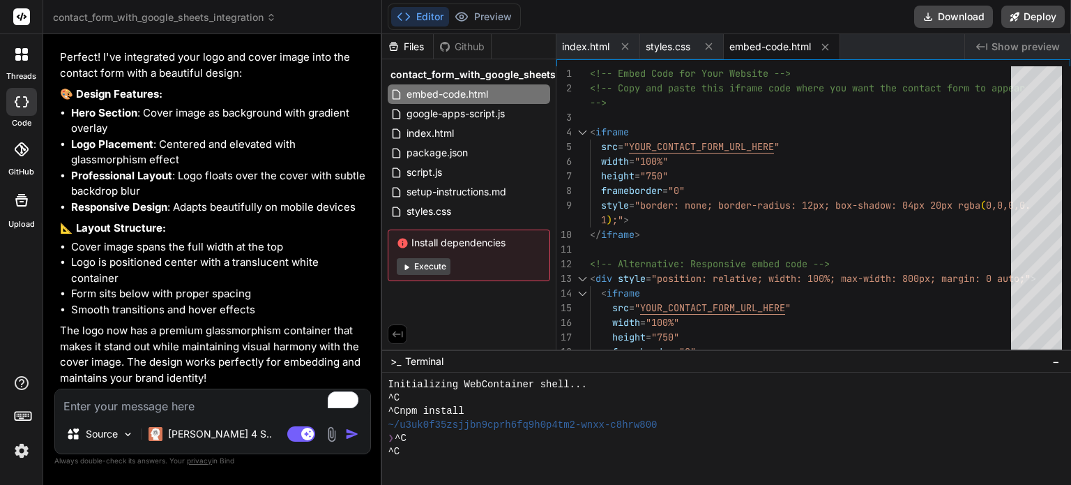
click at [421, 269] on button "Execute" at bounding box center [424, 266] width 54 height 17
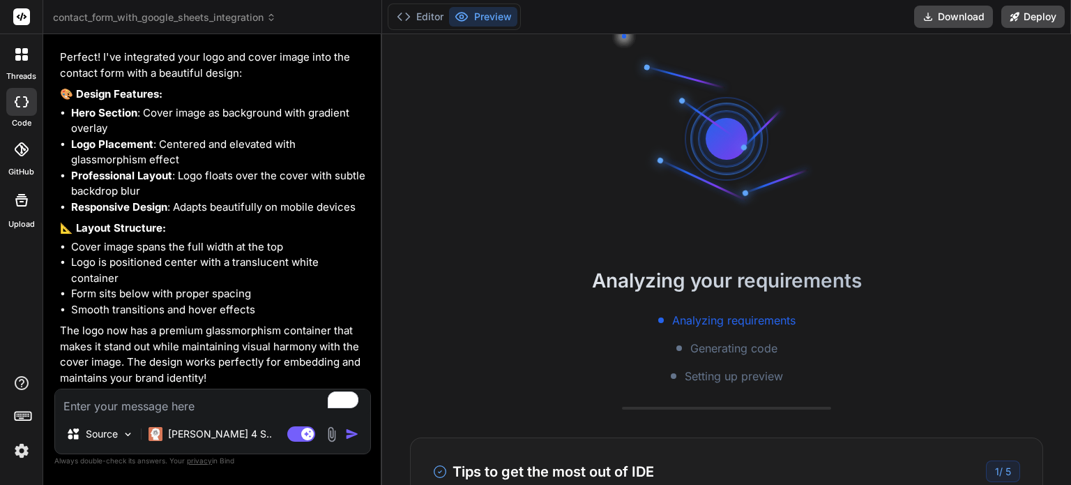
scroll to position [27, 0]
click at [432, 15] on button "Editor" at bounding box center [420, 17] width 58 height 20
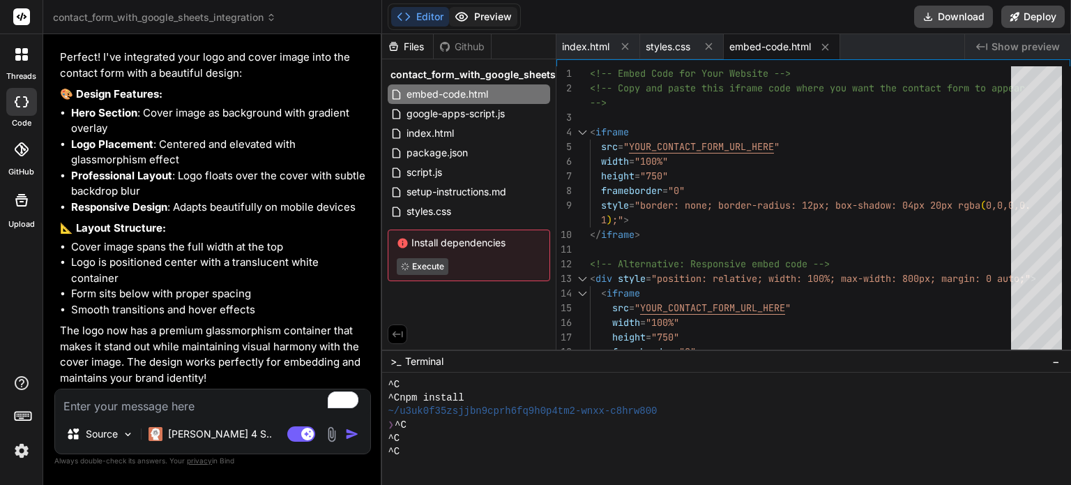
click at [486, 10] on button "Preview" at bounding box center [483, 17] width 68 height 20
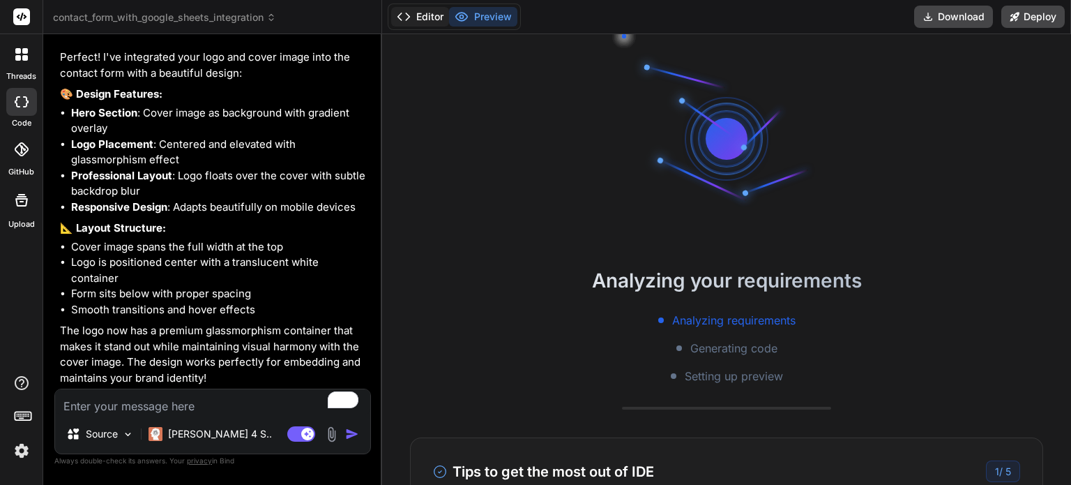
click at [417, 11] on button "Editor" at bounding box center [420, 17] width 58 height 20
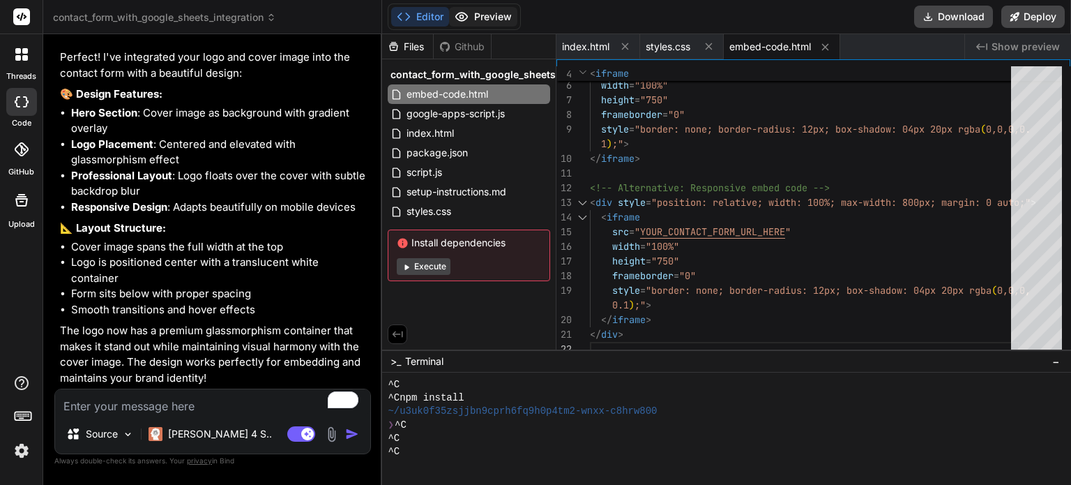
click at [474, 21] on button "Preview" at bounding box center [483, 17] width 68 height 20
click at [158, 404] on textarea "To enrich screen reader interactions, please activate Accessibility in Grammarl…" at bounding box center [212, 401] width 315 height 25
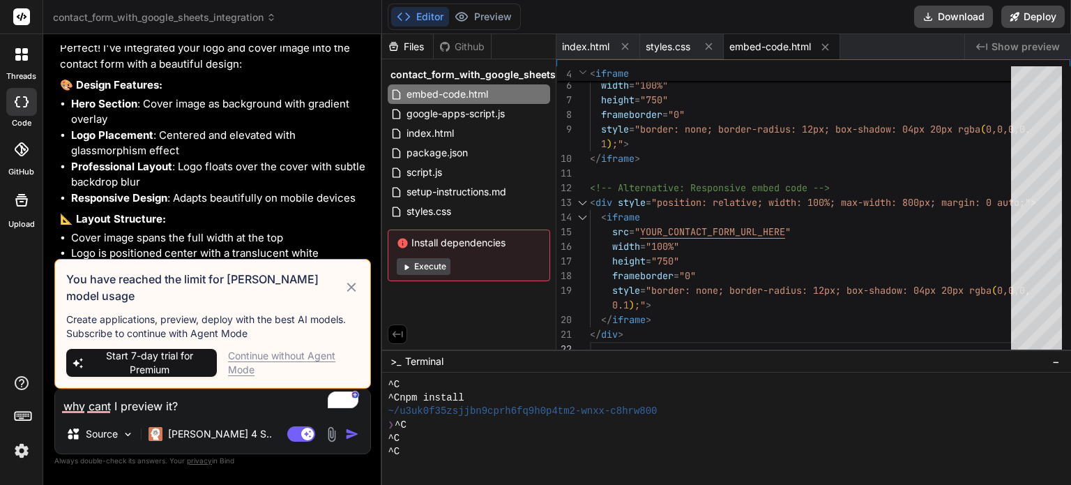
click at [354, 291] on icon at bounding box center [352, 287] width 16 height 17
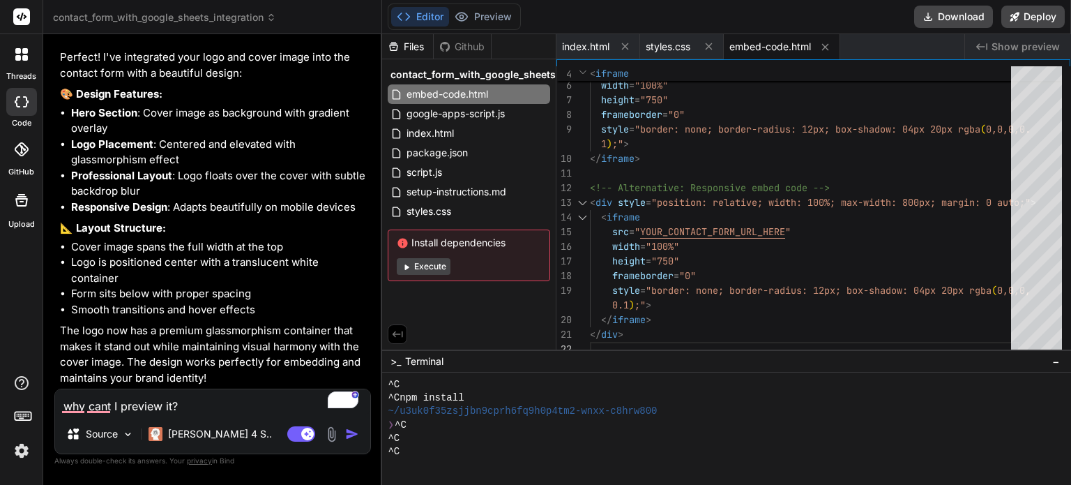
click at [24, 21] on rect at bounding box center [21, 16] width 17 height 17
click at [187, 442] on div "[PERSON_NAME] 4 S.." at bounding box center [210, 434] width 135 height 28
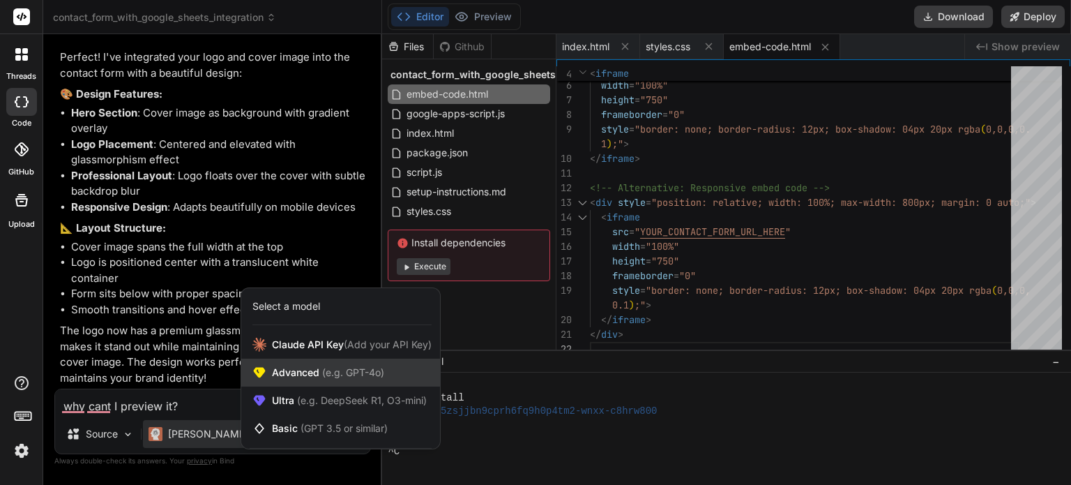
click at [363, 370] on span "(e.g. GPT-4o)" at bounding box center [351, 372] width 65 height 12
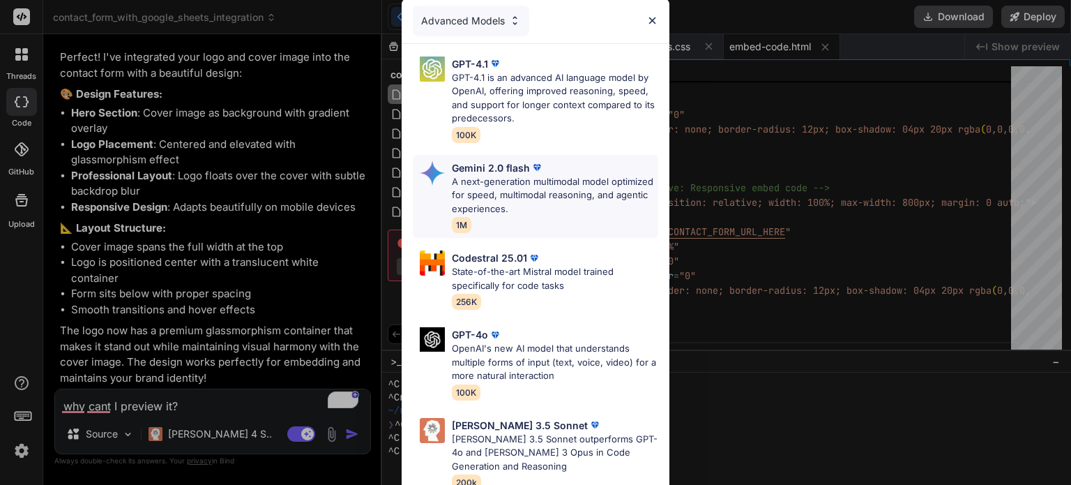
click at [566, 195] on p "A next-generation multimodal model optimized for speed, multimodal reasoning, a…" at bounding box center [555, 195] width 206 height 41
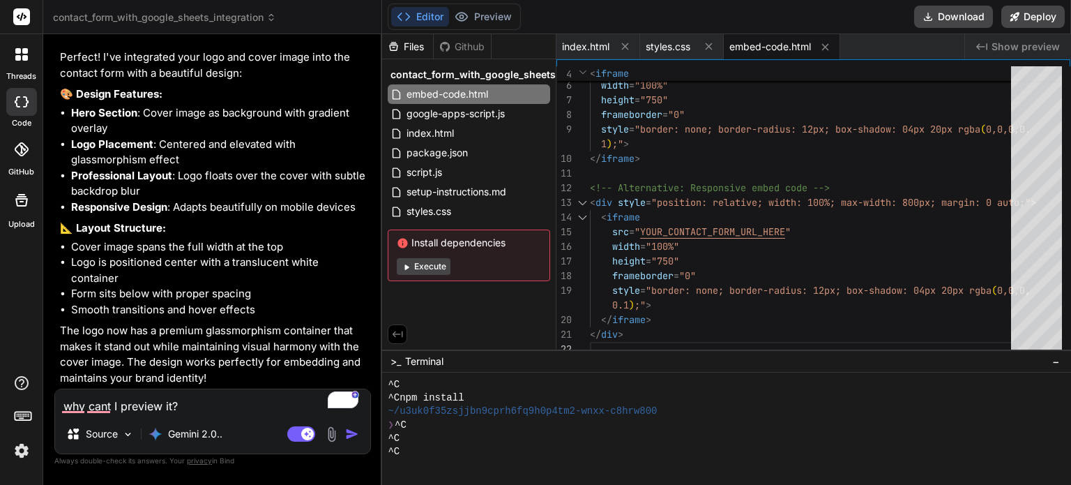
click at [354, 434] on img "button" at bounding box center [352, 434] width 14 height 14
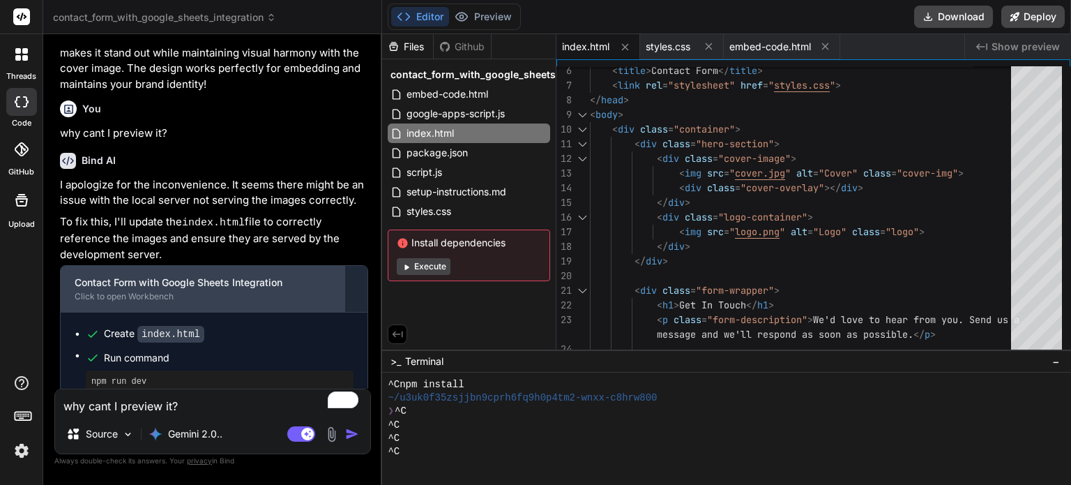
scroll to position [2797, 0]
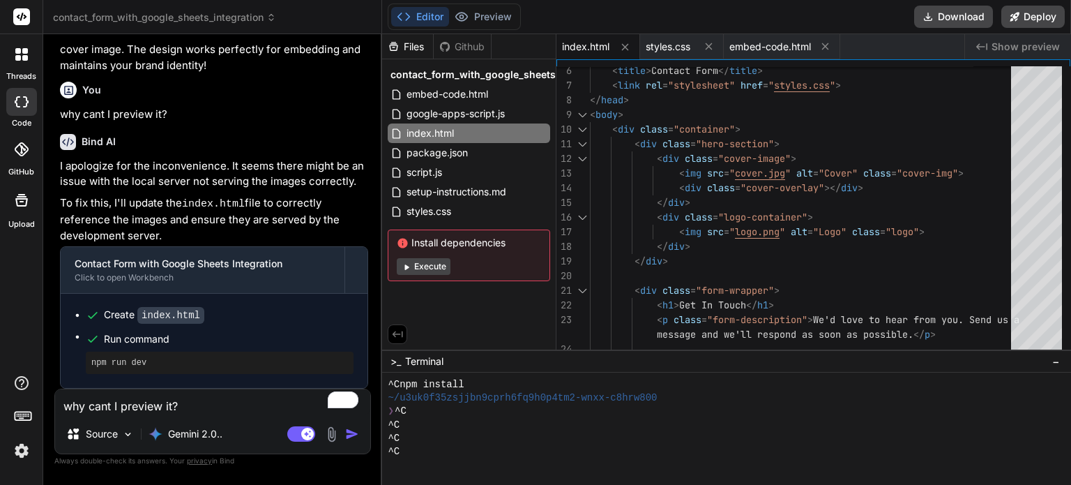
click at [248, 323] on ul "Create index.html Run command npm run dev" at bounding box center [214, 341] width 279 height 66
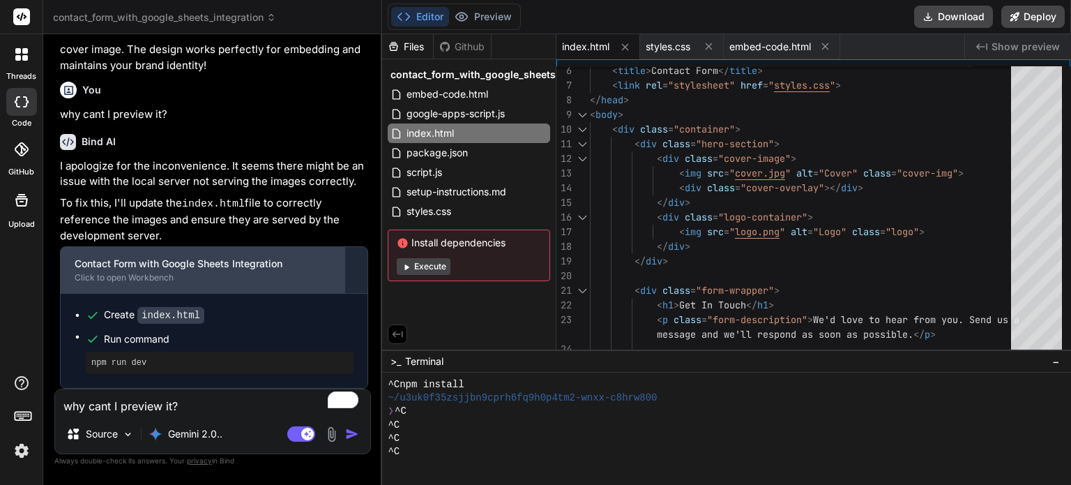
click at [195, 273] on div "Click to open Workbench" at bounding box center [203, 277] width 256 height 11
click at [134, 278] on div "Click to open Workbench" at bounding box center [203, 277] width 256 height 11
click at [273, 264] on div "Contact Form with Google Sheets Integration" at bounding box center [203, 264] width 256 height 14
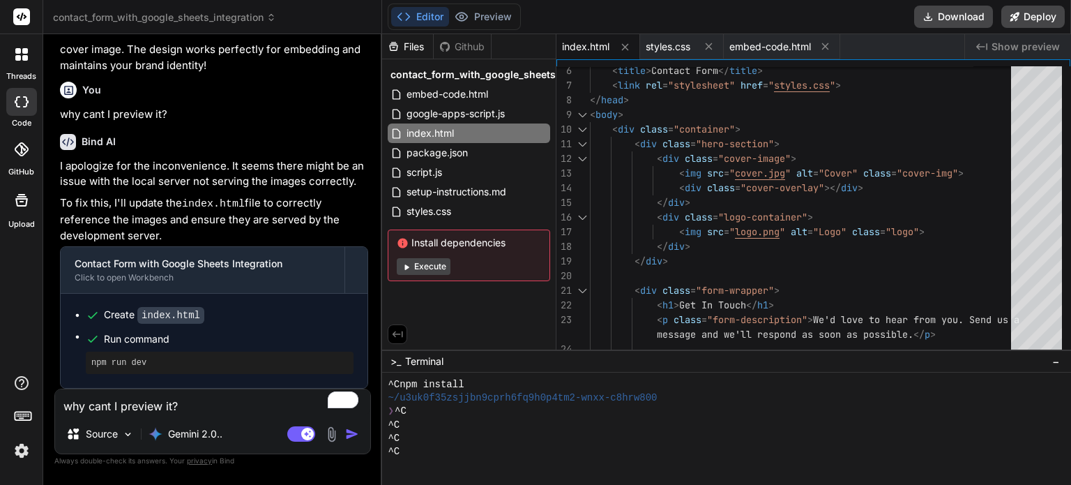
click at [597, 43] on span "index.html" at bounding box center [585, 47] width 47 height 14
click at [595, 47] on span "index.html" at bounding box center [585, 47] width 47 height 14
click at [223, 408] on textarea "why cant I preview it?" at bounding box center [212, 401] width 315 height 25
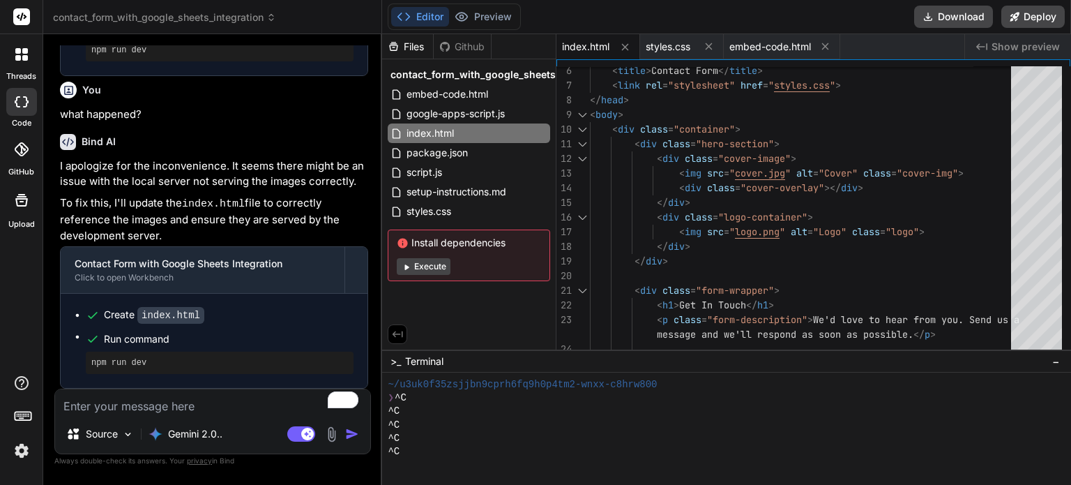
scroll to position [3108, 0]
click at [163, 361] on pre "npm run dev" at bounding box center [219, 362] width 257 height 11
click at [121, 365] on pre "npm run dev" at bounding box center [219, 362] width 257 height 11
click at [214, 444] on div "Gemini 2.0.." at bounding box center [185, 434] width 85 height 28
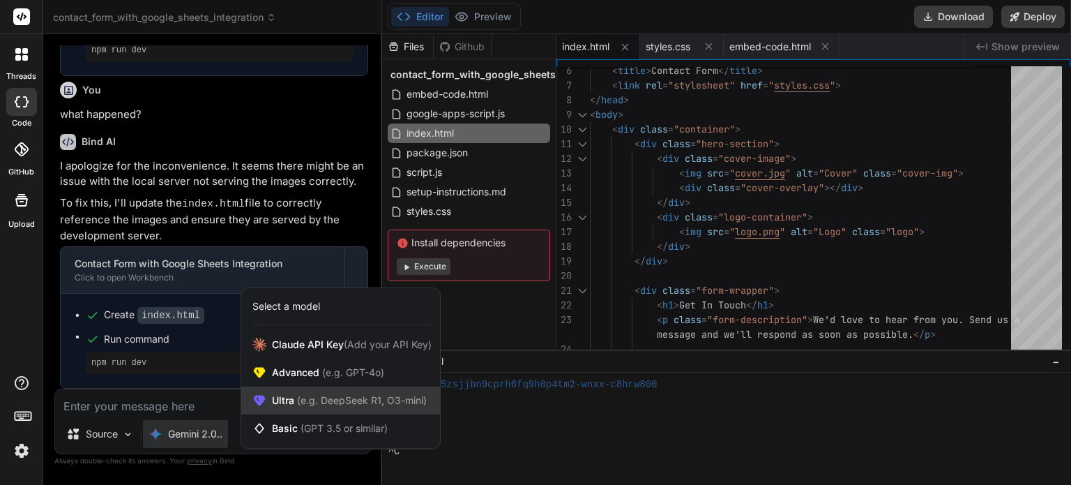
click at [341, 402] on span "(e.g. DeepSeek R1, O3-mini)" at bounding box center [360, 400] width 133 height 12
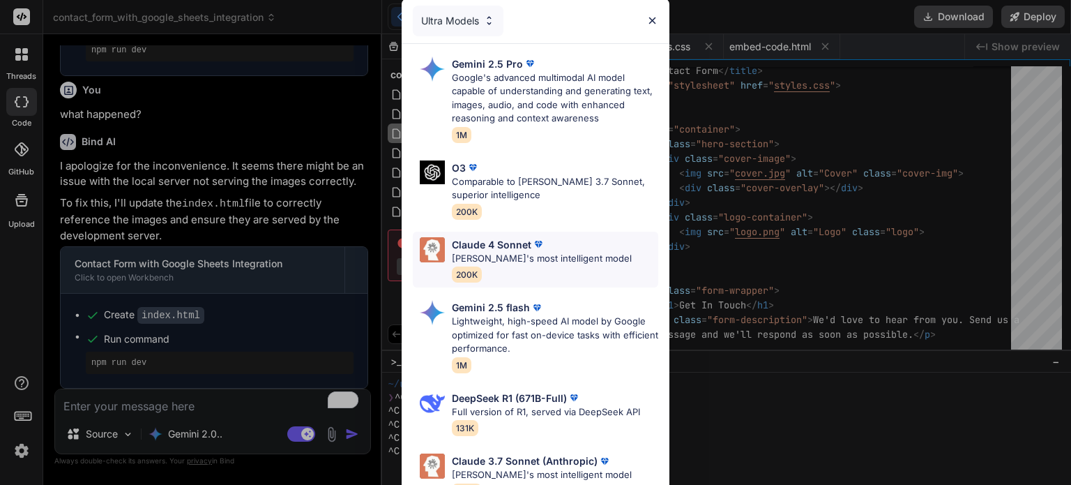
click at [550, 266] on div "[PERSON_NAME] 4 Sonnet [PERSON_NAME]'s most intelligent model 200K" at bounding box center [542, 259] width 180 height 45
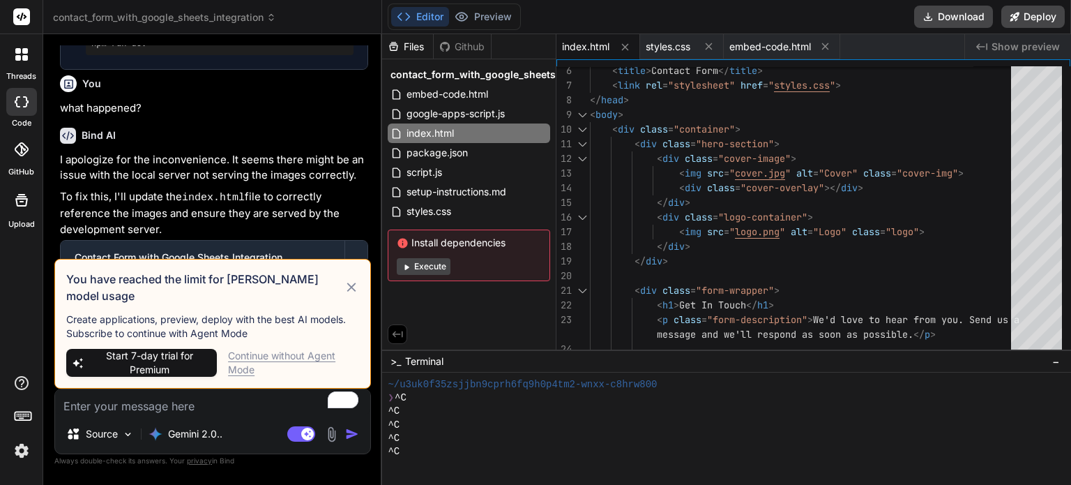
click at [263, 356] on div "Continue without Agent Mode" at bounding box center [293, 363] width 131 height 28
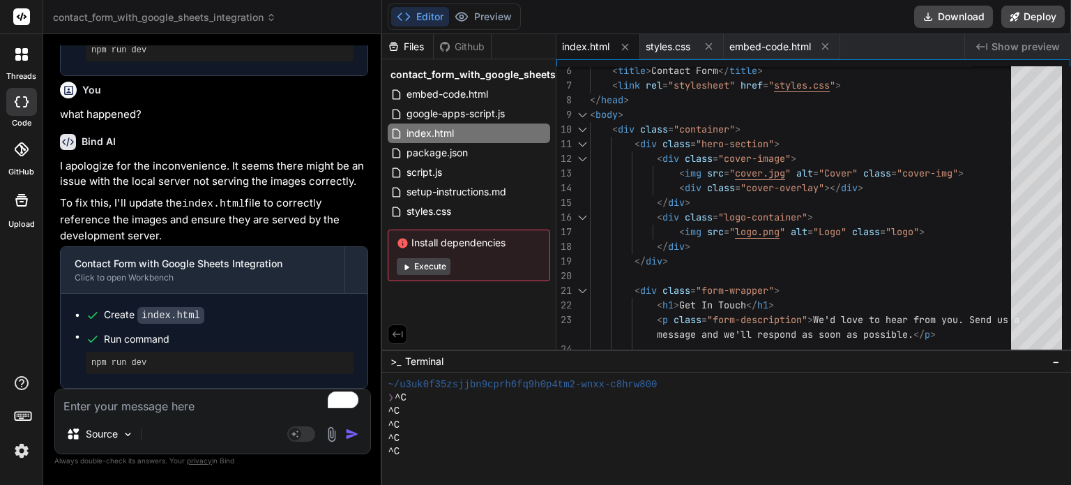
drag, startPoint x: 194, startPoint y: 395, endPoint x: 194, endPoint y: 406, distance: 10.5
click at [194, 406] on textarea "To enrich screen reader interactions, please activate Accessibility in Grammarl…" at bounding box center [212, 401] width 315 height 25
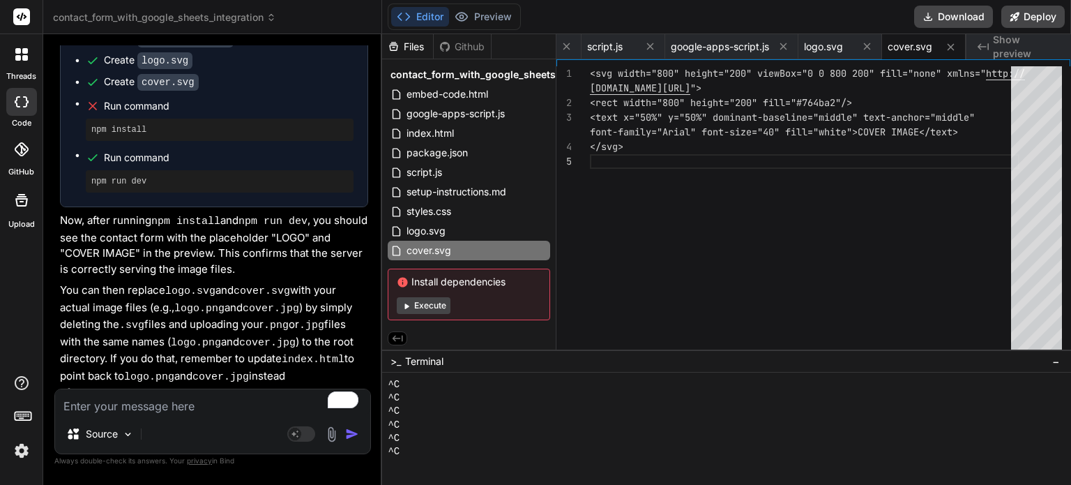
scroll to position [80, 0]
click at [441, 306] on button "Execute" at bounding box center [424, 305] width 54 height 17
click at [197, 406] on textarea "To enrich screen reader interactions, please activate Accessibility in Grammarl…" at bounding box center [212, 401] width 315 height 25
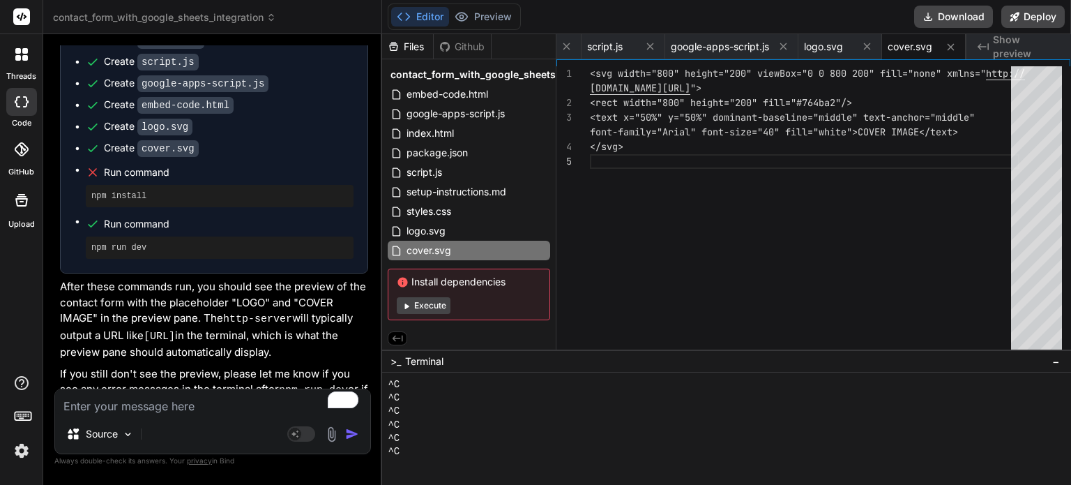
scroll to position [4961, 0]
click at [153, 409] on textarea "To enrich screen reader interactions, please activate Accessibility in Grammarl…" at bounding box center [212, 401] width 315 height 25
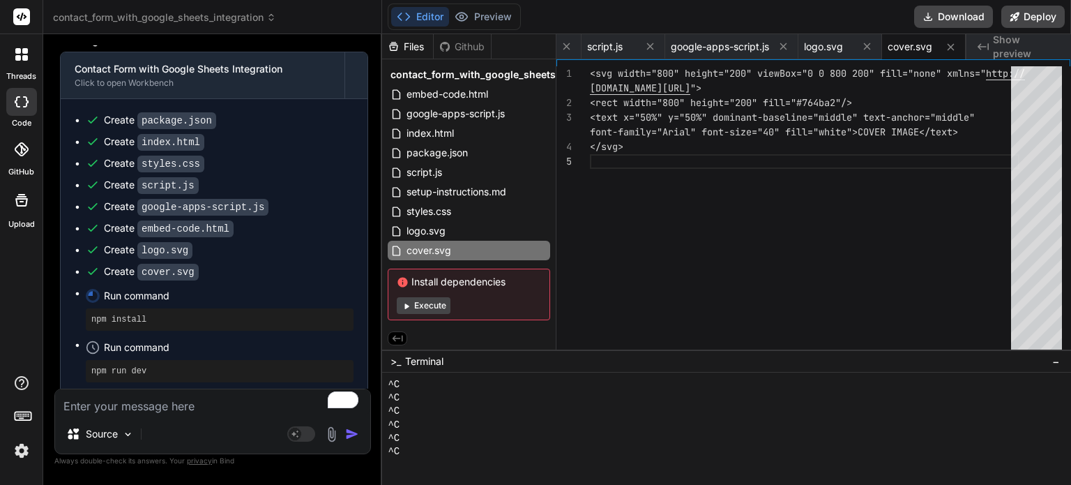
scroll to position [174, 0]
click at [419, 307] on button "Execute" at bounding box center [424, 305] width 54 height 17
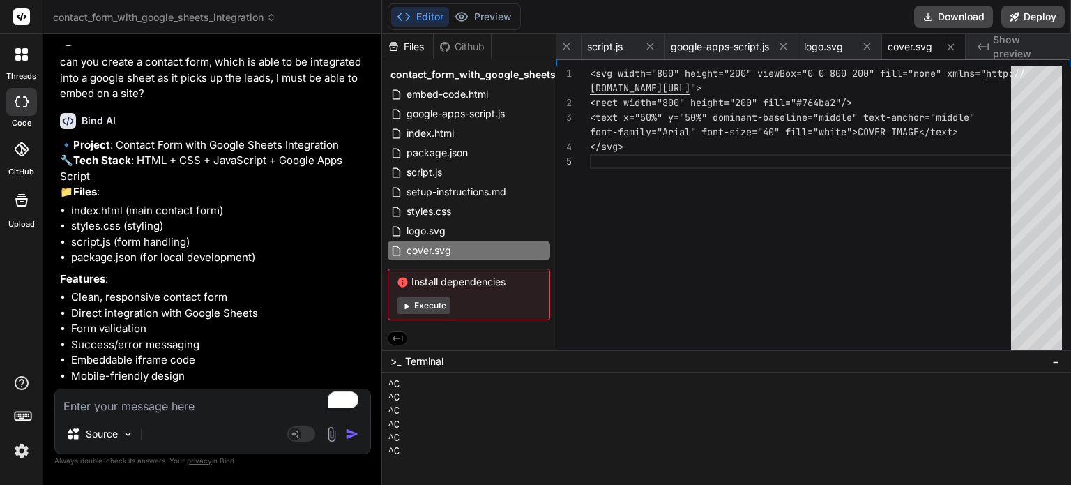
scroll to position [0, 0]
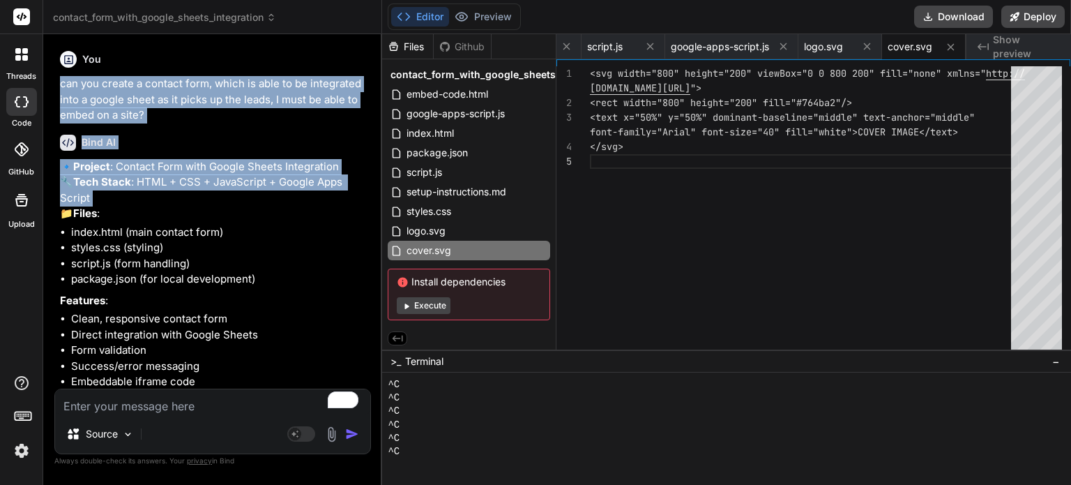
drag, startPoint x: 57, startPoint y: 83, endPoint x: 266, endPoint y: 224, distance: 251.7
click at [266, 224] on div "You can you create a contact form, which is able to be integrated into a google…" at bounding box center [214, 216] width 314 height 343
copy div "can you create a contact form, which is able to be integrated into a google she…"
